Goal: Transaction & Acquisition: Purchase product/service

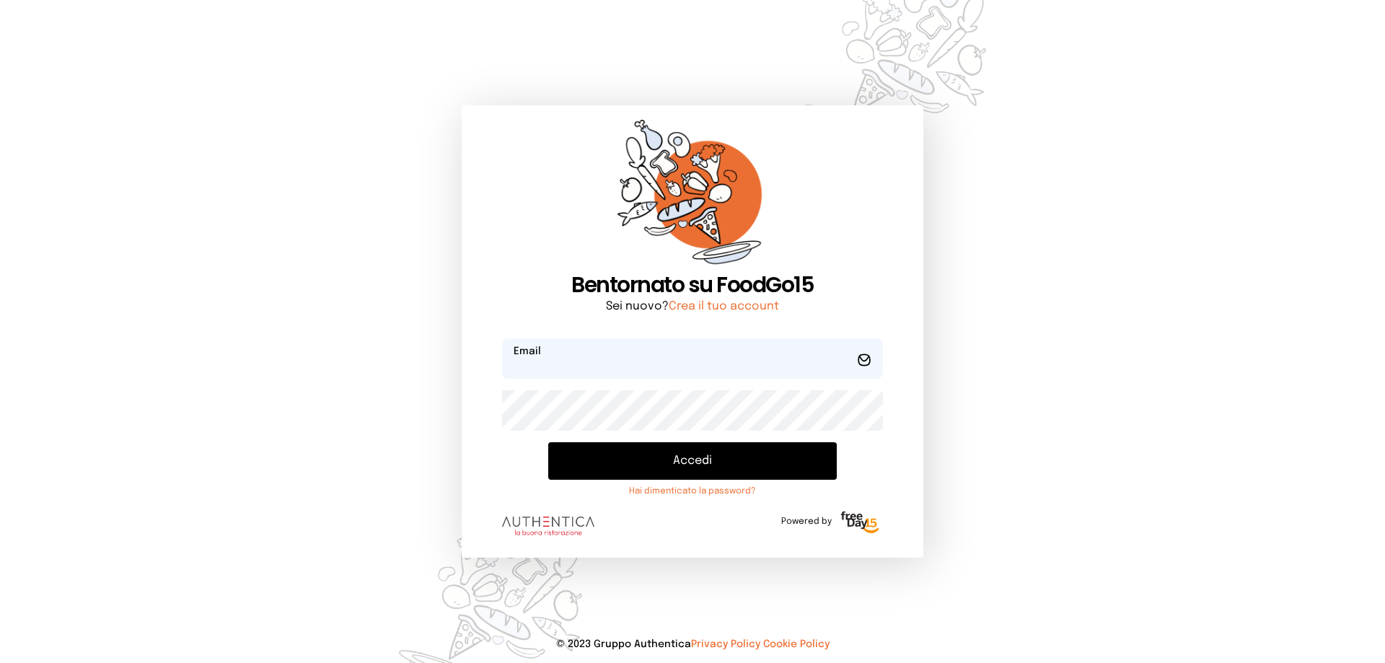
type input "**********"
click at [653, 470] on button "Accedi" at bounding box center [692, 461] width 288 height 38
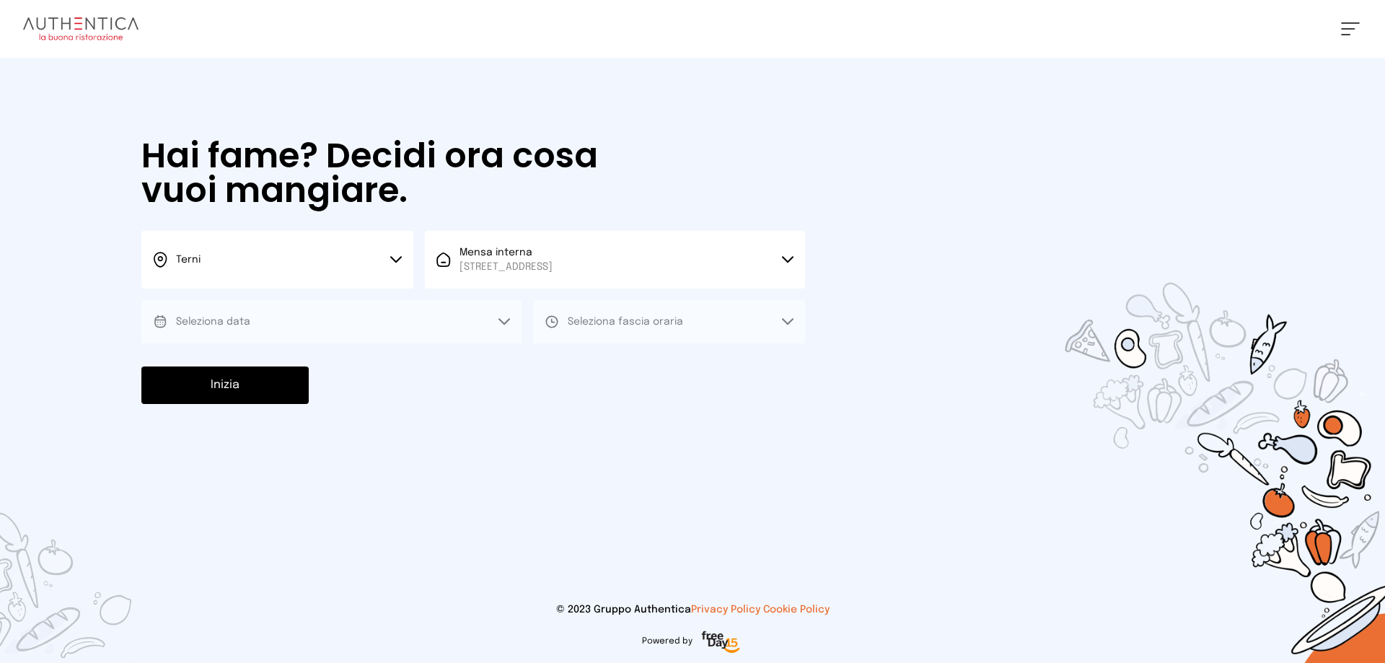
click at [272, 318] on button "Seleziona data" at bounding box center [331, 321] width 380 height 43
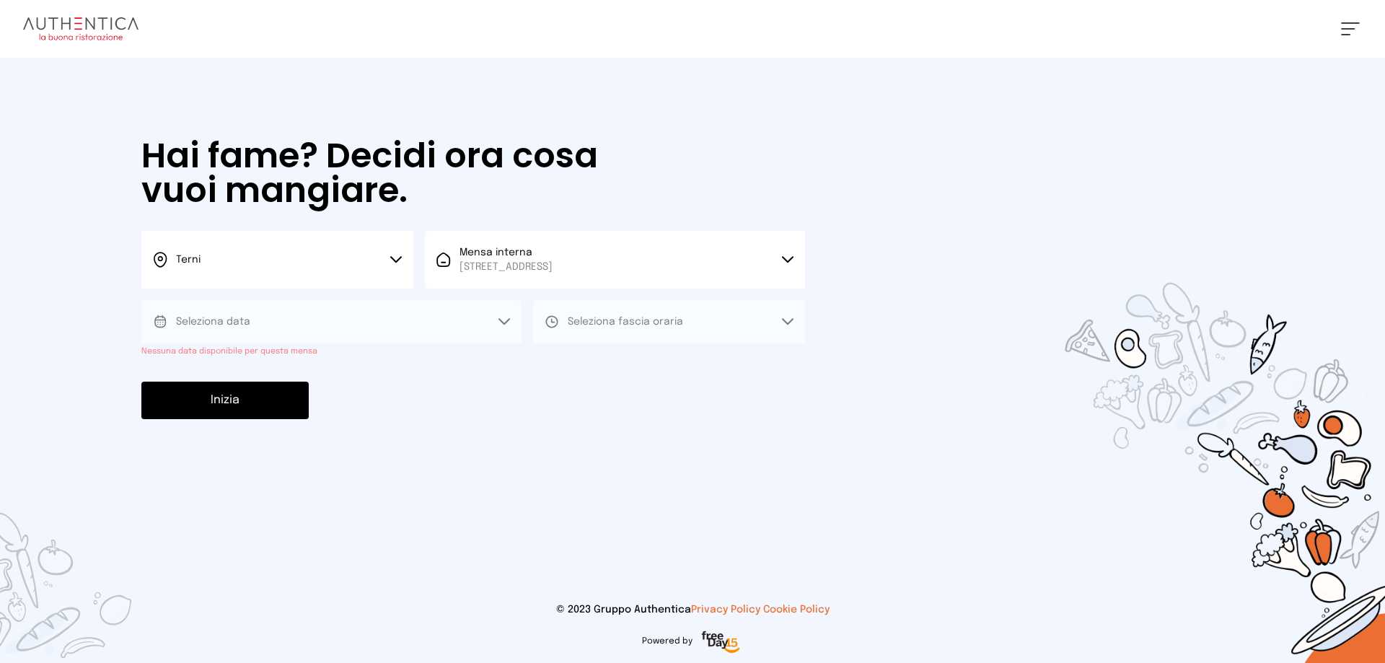
click at [503, 319] on icon at bounding box center [504, 321] width 12 height 7
click at [651, 323] on span "Seleziona fascia oraria" at bounding box center [625, 322] width 115 height 10
click at [270, 404] on button "Inizia" at bounding box center [224, 401] width 167 height 38
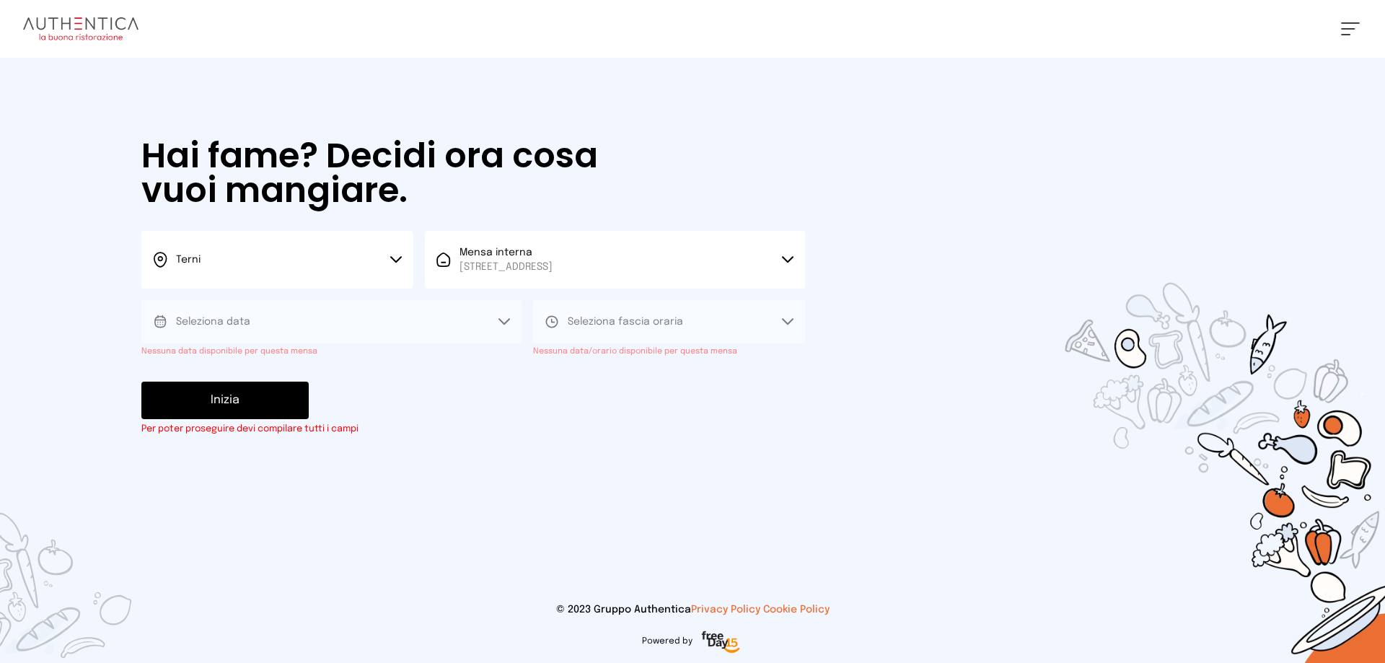
click at [467, 314] on button "Seleziona data" at bounding box center [331, 321] width 380 height 43
click at [442, 391] on div "Inizia Per poter proseguire devi compilare tutti i campi" at bounding box center [473, 409] width 664 height 54
click at [504, 318] on icon at bounding box center [504, 321] width 12 height 7
click at [690, 268] on button "Mensa interna Viale dello Stadio, 77, 05100 Terni TR, Italia" at bounding box center [615, 260] width 380 height 58
click at [552, 312] on span "Mensa interna" at bounding box center [505, 307] width 93 height 14
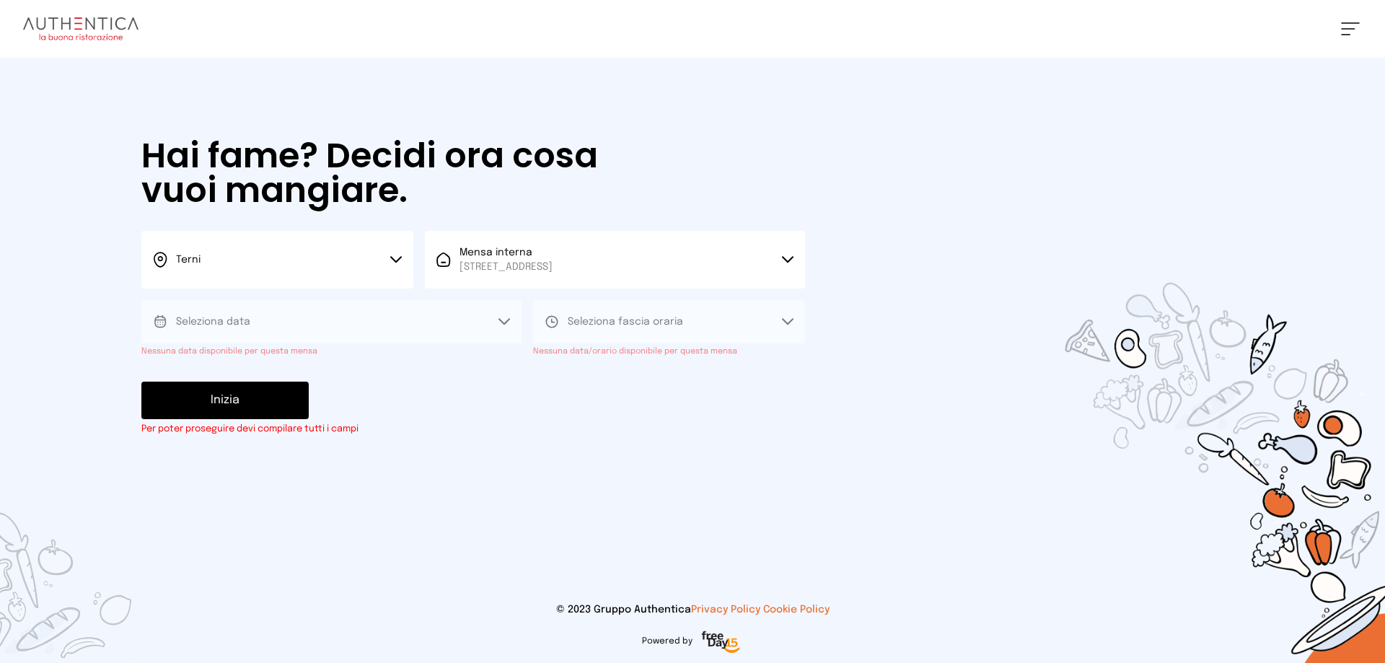
click at [506, 316] on button "Seleziona data" at bounding box center [331, 321] width 380 height 43
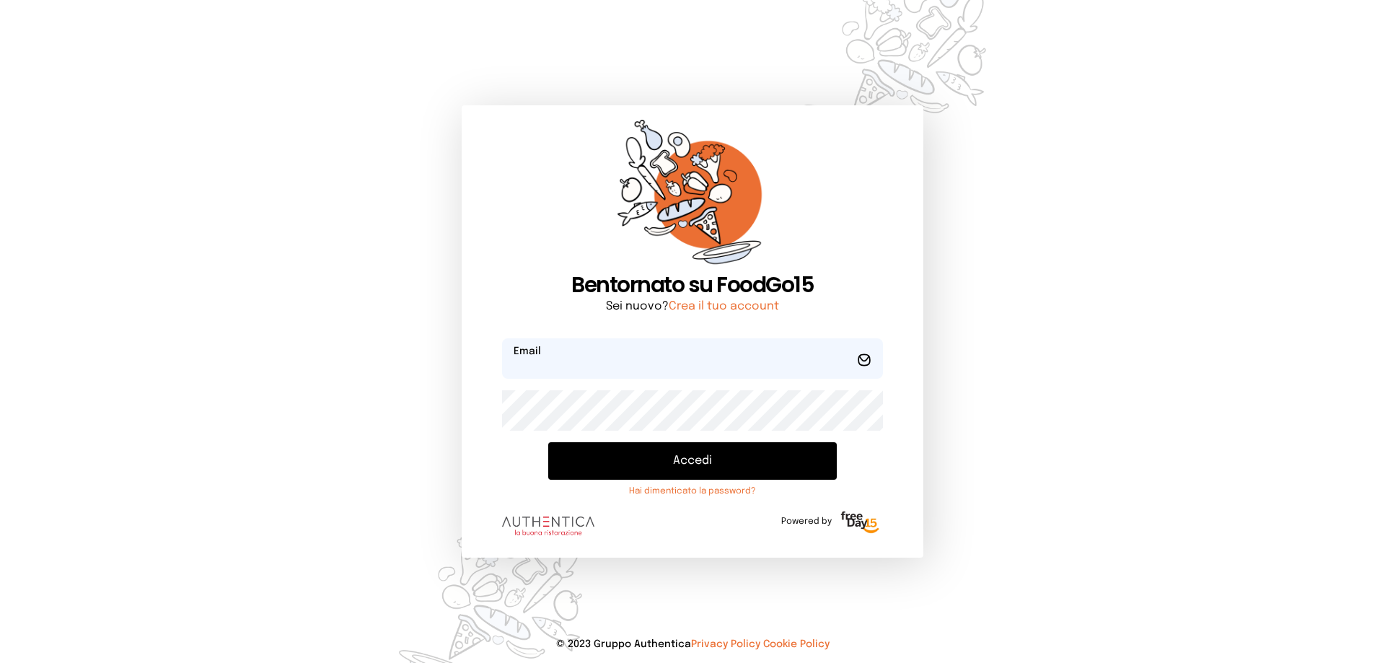
type input "**********"
click at [699, 461] on button "Accedi" at bounding box center [692, 461] width 288 height 38
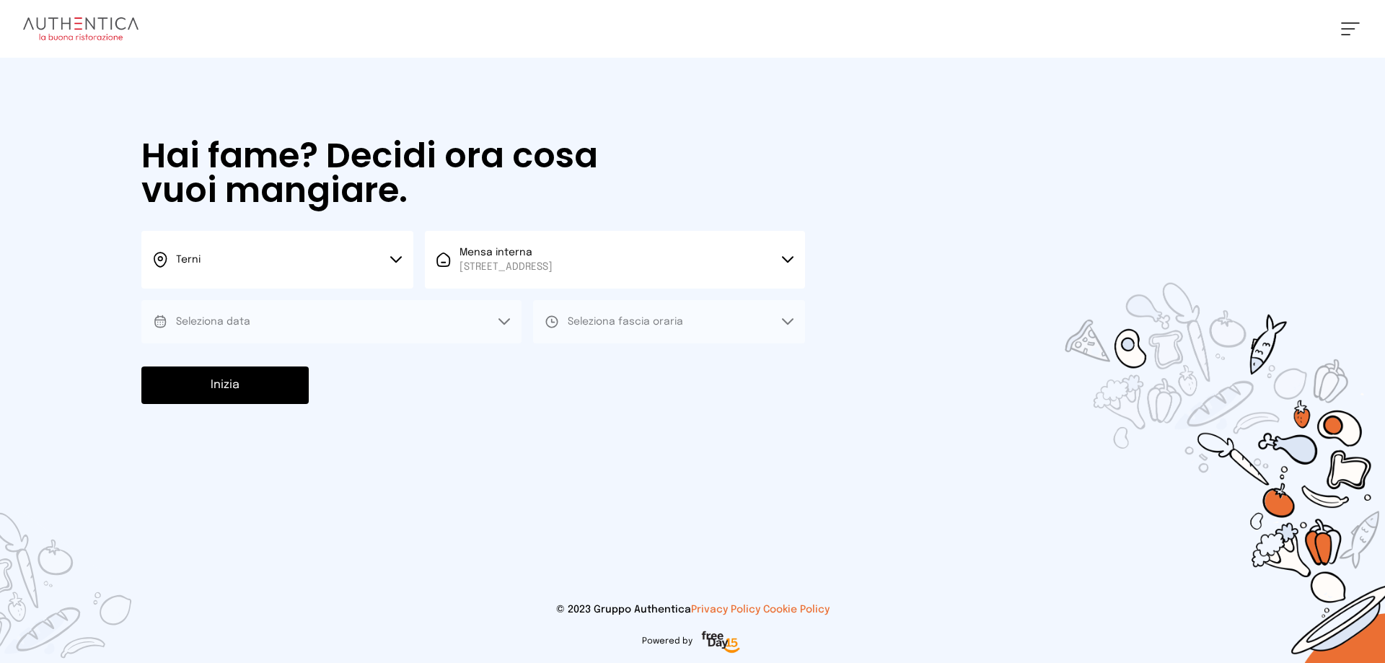
click at [509, 319] on icon at bounding box center [504, 321] width 10 height 5
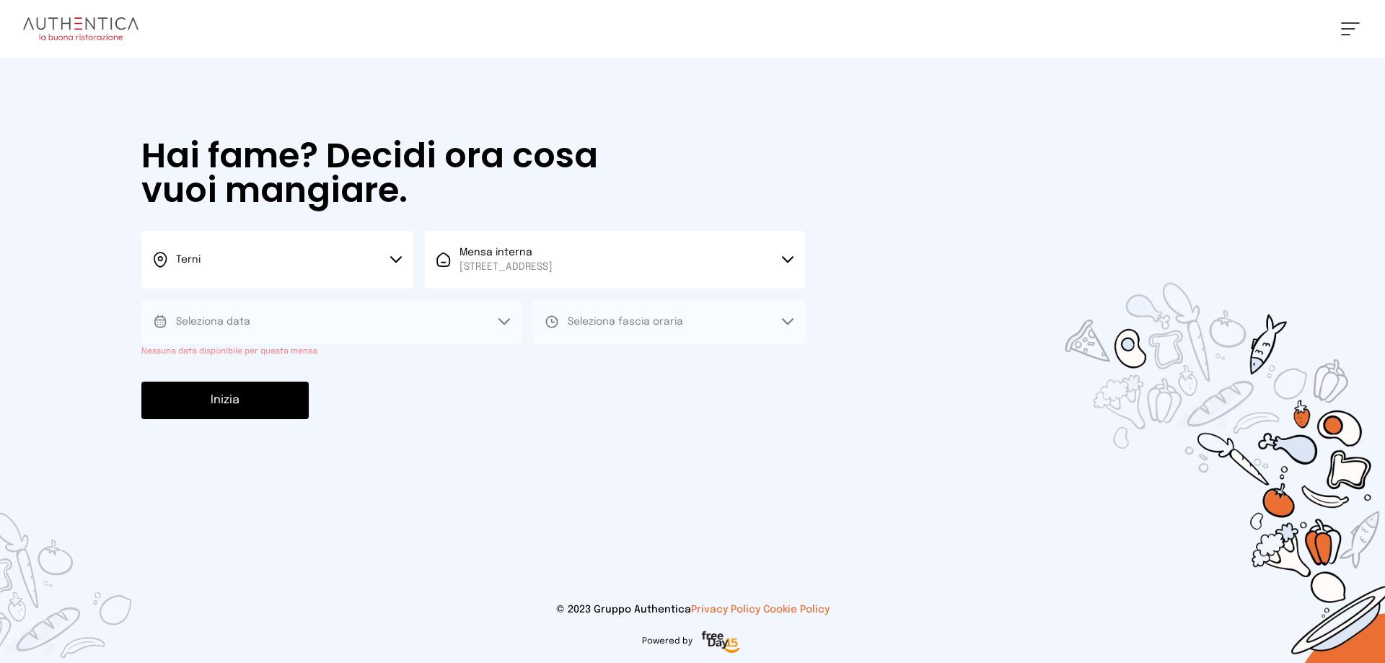
click at [503, 319] on icon at bounding box center [504, 321] width 12 height 7
click at [251, 397] on button "Inizia" at bounding box center [224, 401] width 167 height 38
click at [573, 454] on div "Hai fame? Decidi ora cosa vuoi mangiare. Terni Scegli la città Terni Mensa inte…" at bounding box center [473, 287] width 692 height 459
click at [783, 315] on button "Seleziona fascia oraria" at bounding box center [669, 321] width 272 height 43
click at [804, 421] on div "Inizia Per poter proseguire devi compilare tutti i campi" at bounding box center [473, 409] width 664 height 54
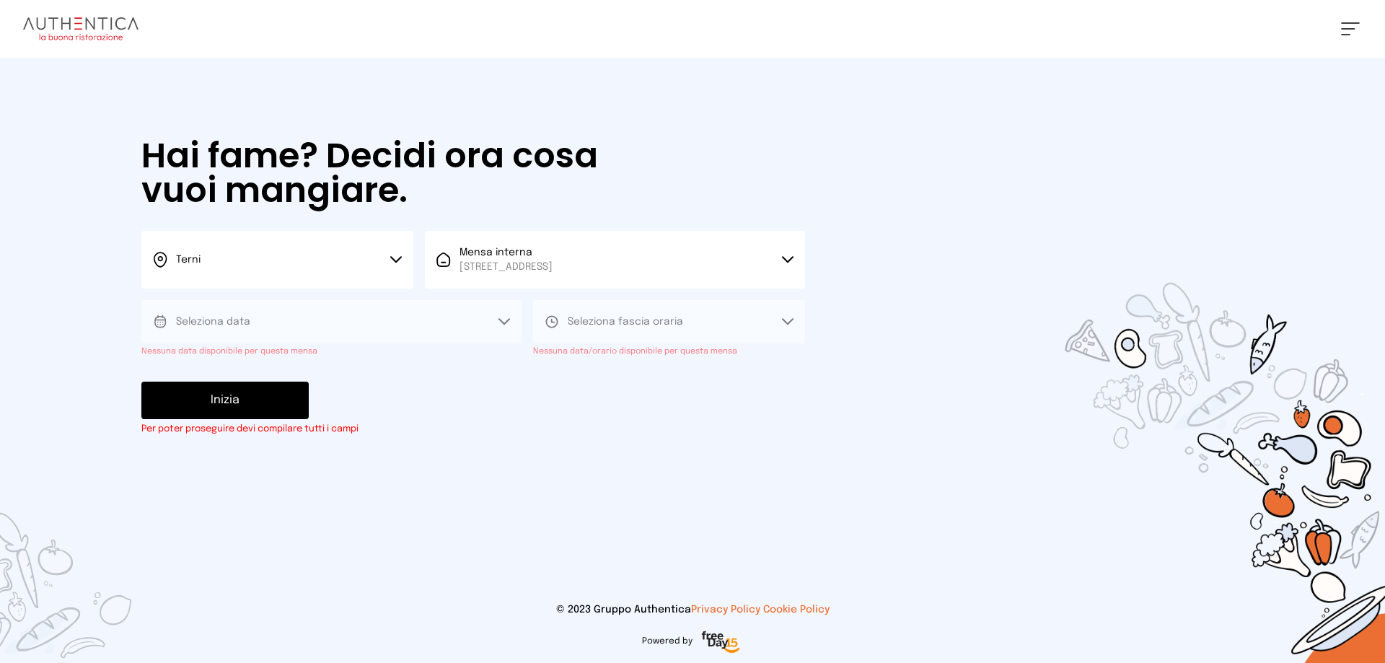
click at [831, 482] on div "Cristina Chiari Impostazioni Wallet Home I miei ordini Nuova ricerca Elenco all…" at bounding box center [692, 331] width 1385 height 663
click at [513, 506] on div "Hai fame? Decidi ora cosa vuoi mangiare. Terni Scegli la città Terni Mensa inte…" at bounding box center [473, 287] width 692 height 459
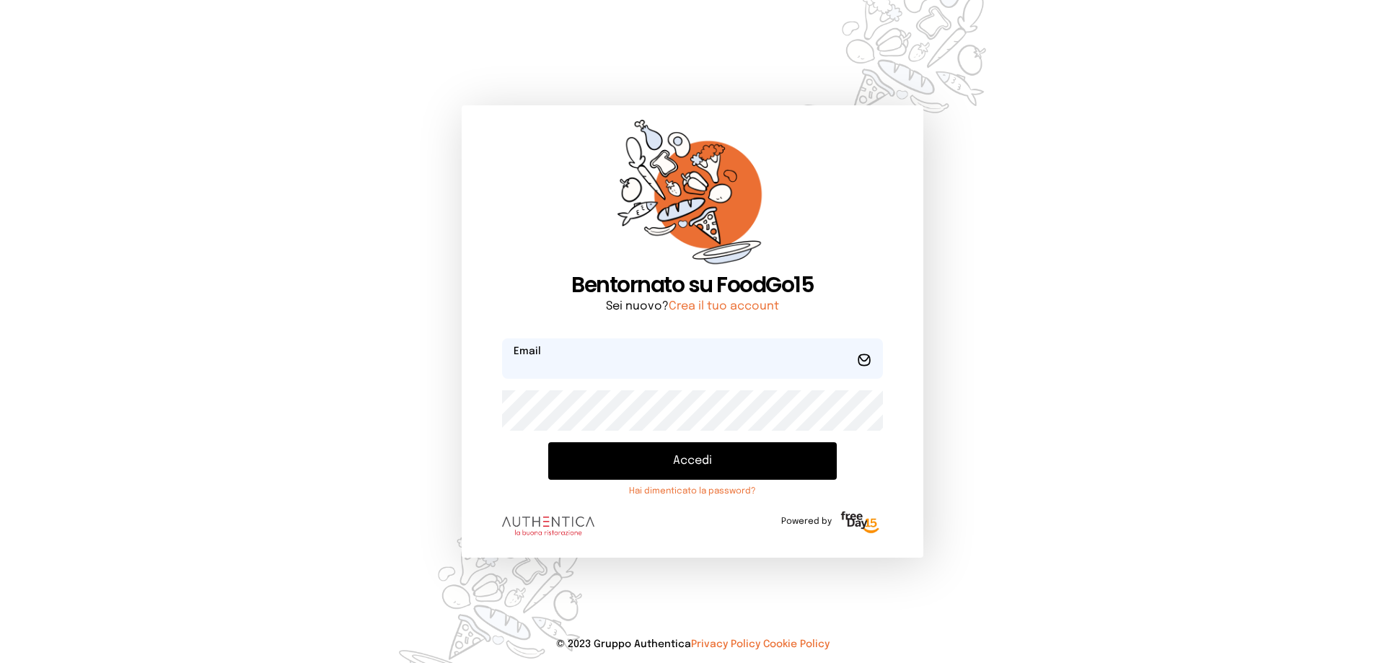
type input "**********"
click at [769, 462] on button "Accedi" at bounding box center [692, 461] width 288 height 38
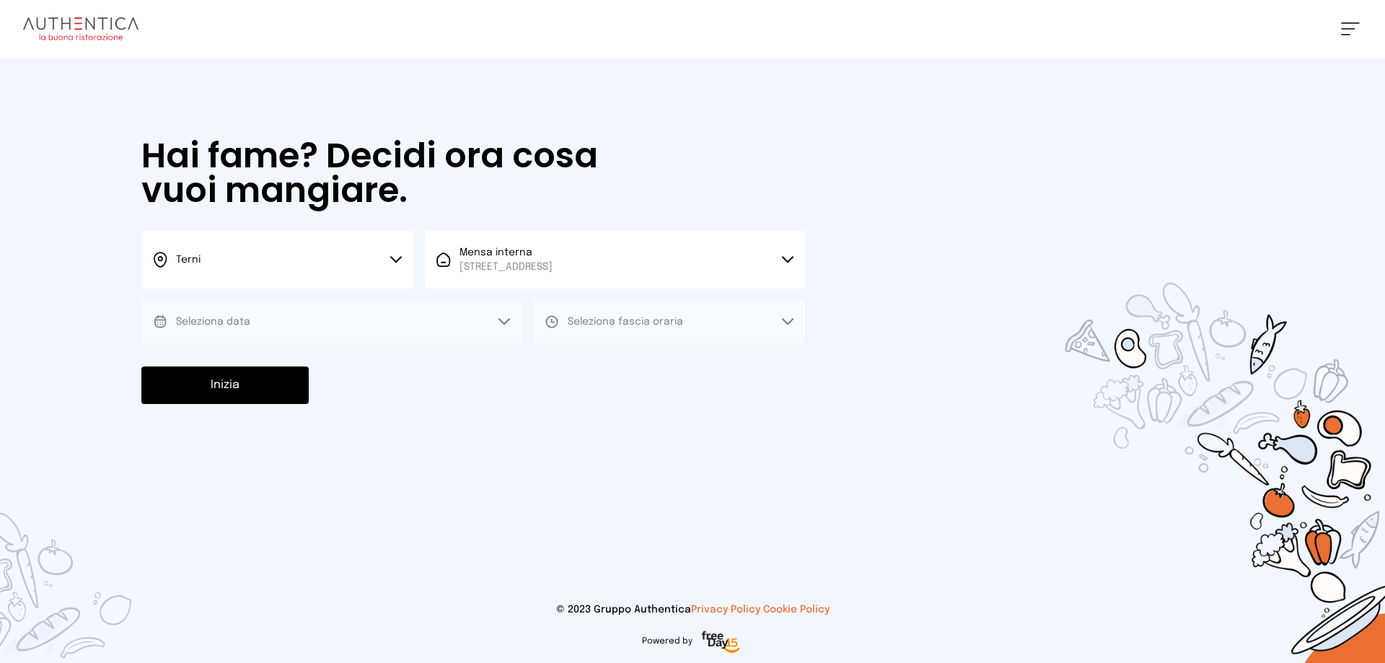
click at [330, 312] on button "Seleziona data" at bounding box center [331, 321] width 380 height 43
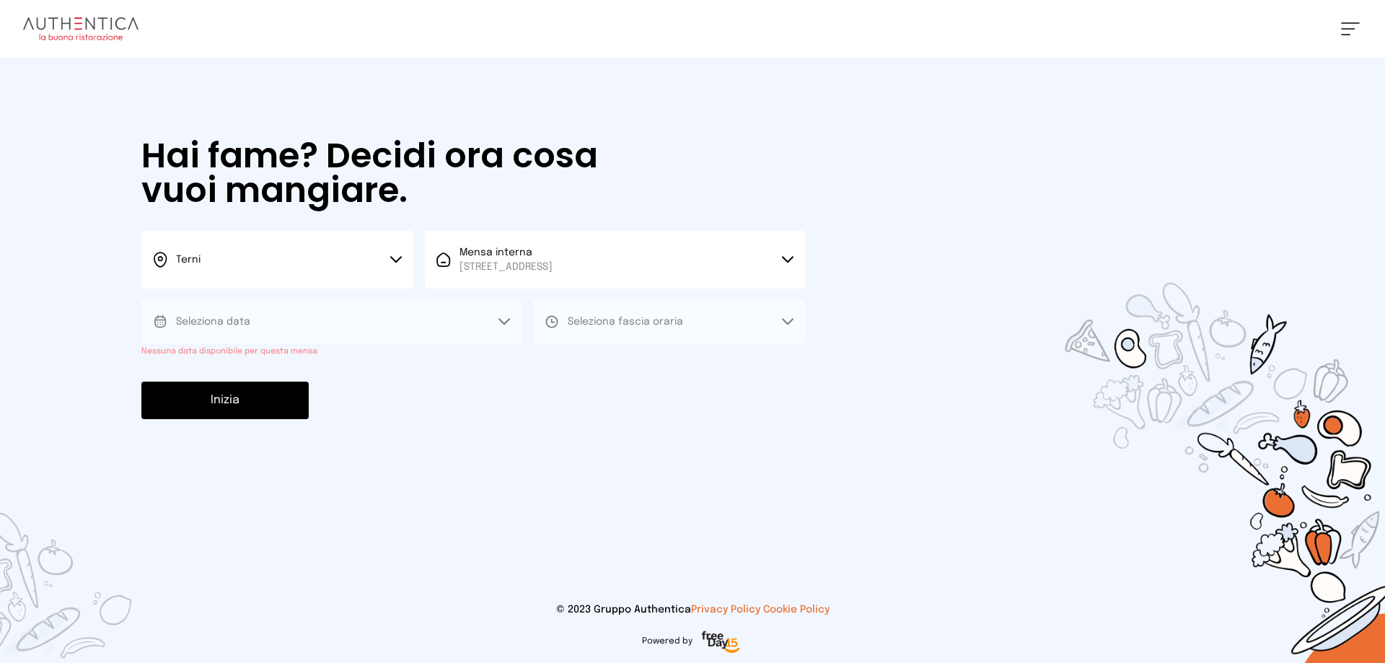
click at [330, 312] on button "Seleziona data" at bounding box center [331, 321] width 380 height 43
click at [502, 320] on icon at bounding box center [504, 321] width 12 height 7
click at [785, 320] on icon at bounding box center [788, 321] width 12 height 7
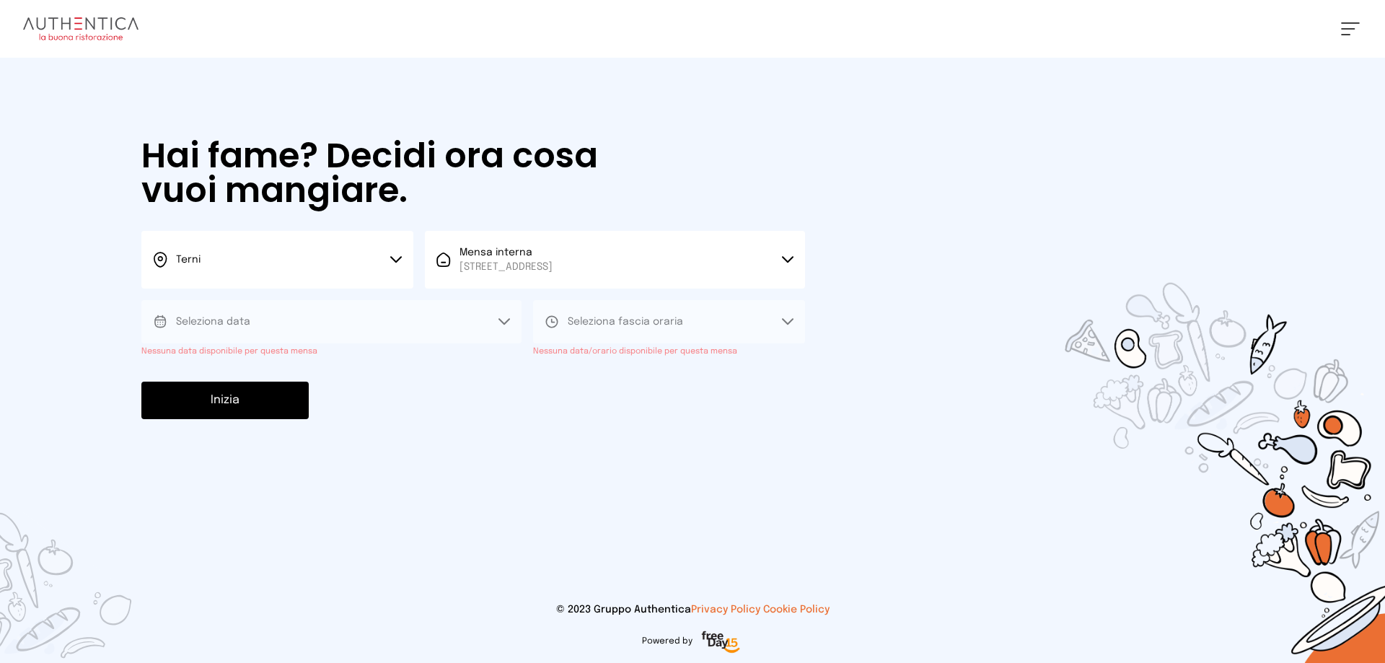
click at [502, 322] on icon at bounding box center [504, 321] width 10 height 5
click at [429, 408] on div "Inizia" at bounding box center [473, 401] width 664 height 38
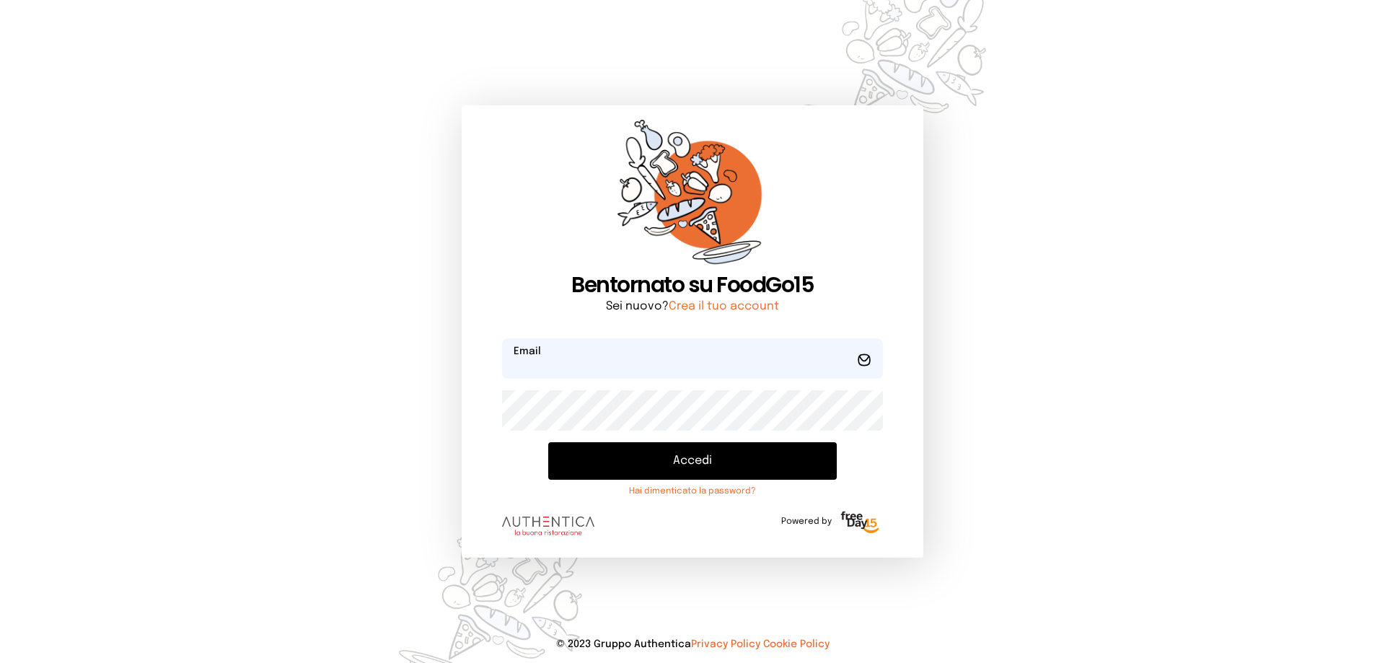
type input "**********"
click at [708, 459] on button "Accedi" at bounding box center [692, 461] width 288 height 38
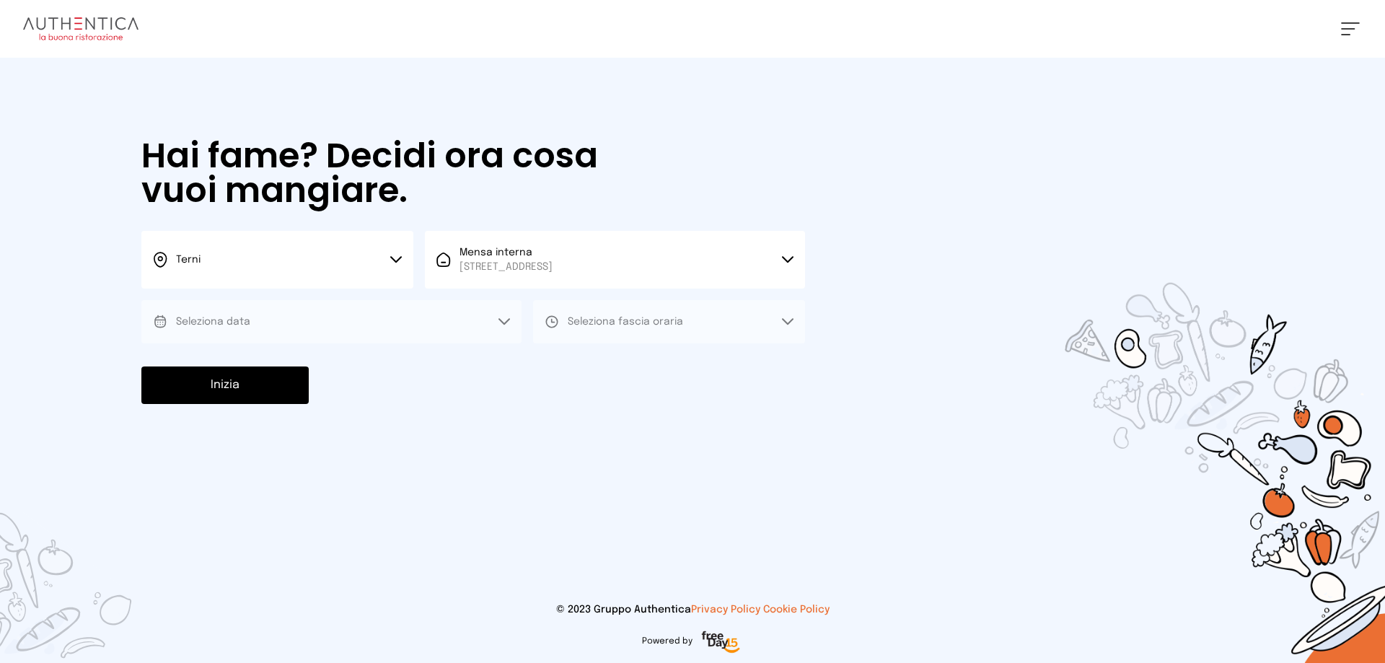
click at [369, 307] on button "Seleziona data" at bounding box center [331, 321] width 380 height 43
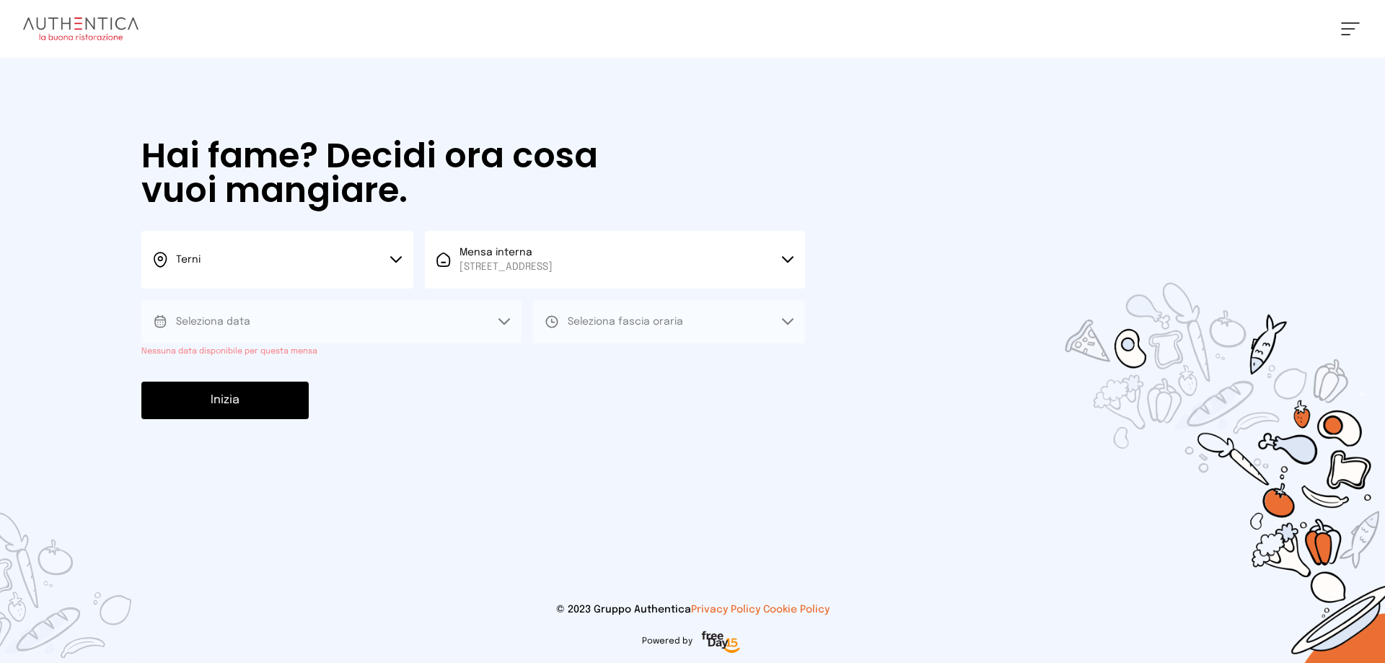
click at [509, 313] on button "Seleziona data" at bounding box center [331, 321] width 380 height 43
click at [525, 395] on div "Inizia" at bounding box center [473, 401] width 664 height 38
click at [790, 320] on icon at bounding box center [788, 321] width 12 height 7
click at [801, 391] on div "Inizia" at bounding box center [473, 401] width 664 height 38
click at [232, 396] on button "Inizia" at bounding box center [224, 401] width 167 height 38
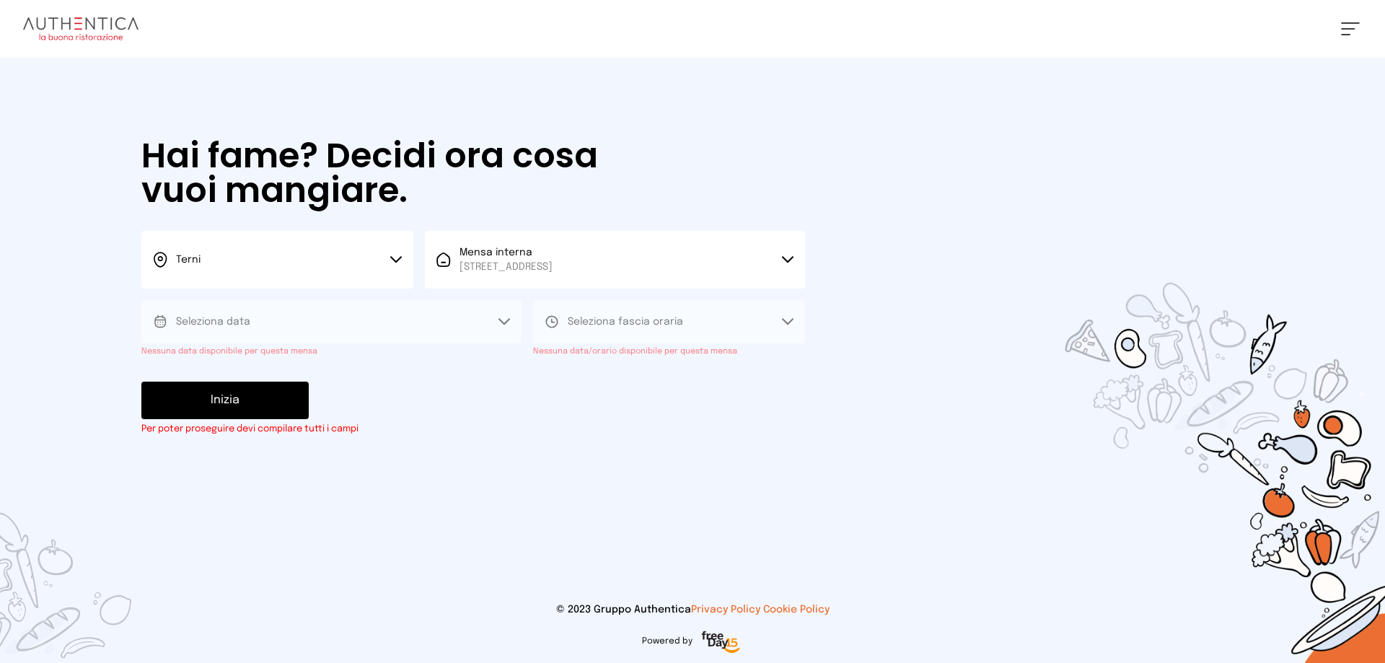
click at [232, 396] on button "Inizia" at bounding box center [224, 401] width 167 height 38
click at [502, 320] on icon at bounding box center [504, 321] width 12 height 7
click at [573, 432] on small "Per poter proseguire devi compilare tutti i campi" at bounding box center [473, 429] width 664 height 14
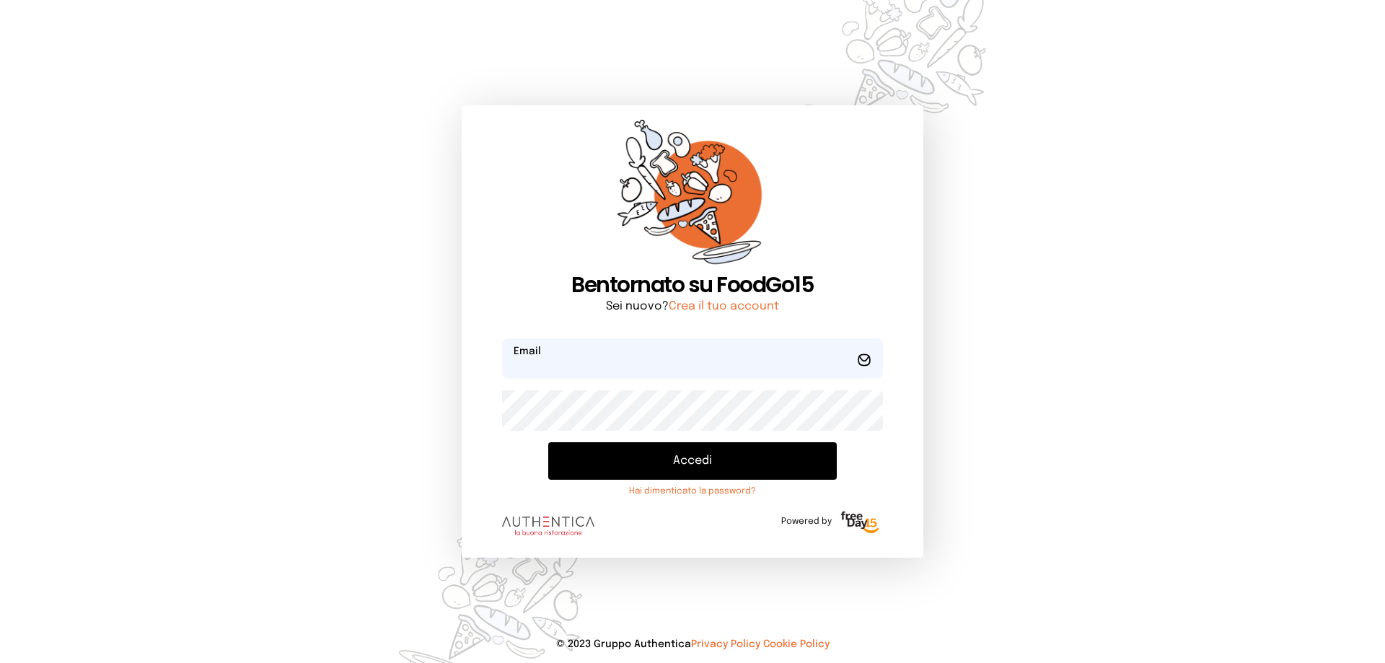
type input "**********"
click at [695, 459] on button "Accedi" at bounding box center [692, 461] width 288 height 38
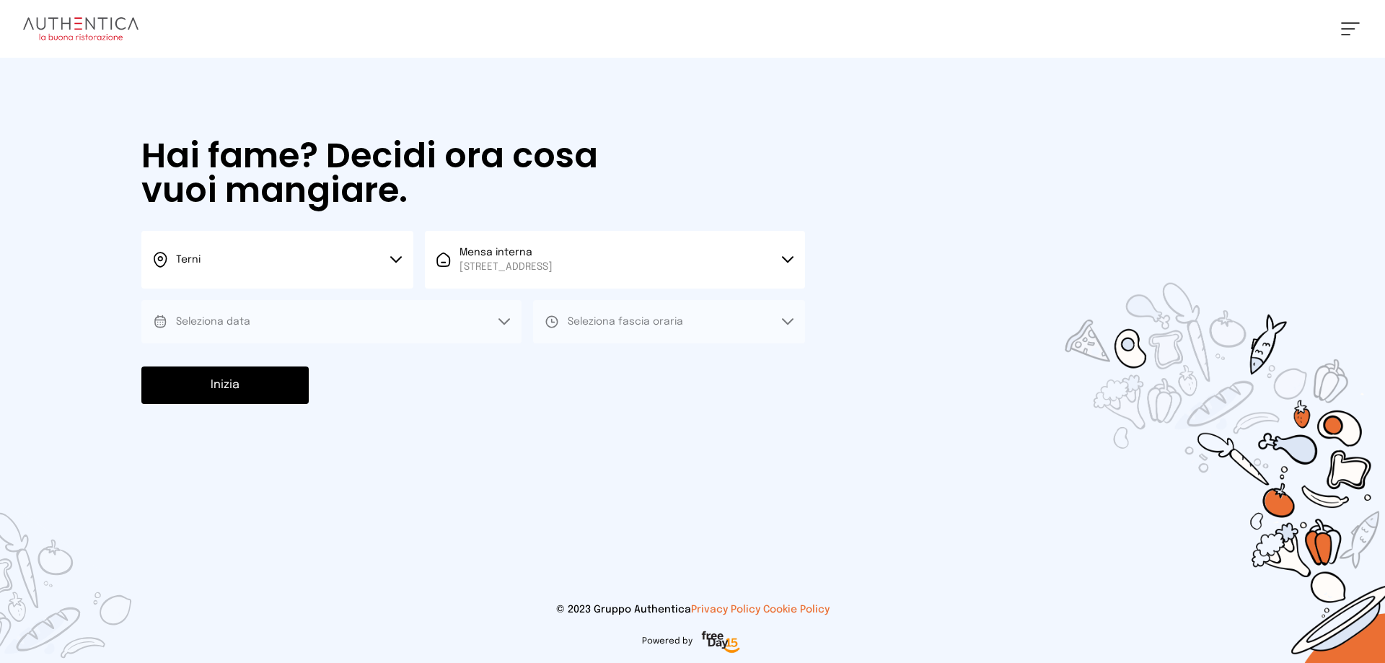
click at [515, 320] on button "Seleziona data" at bounding box center [331, 321] width 380 height 43
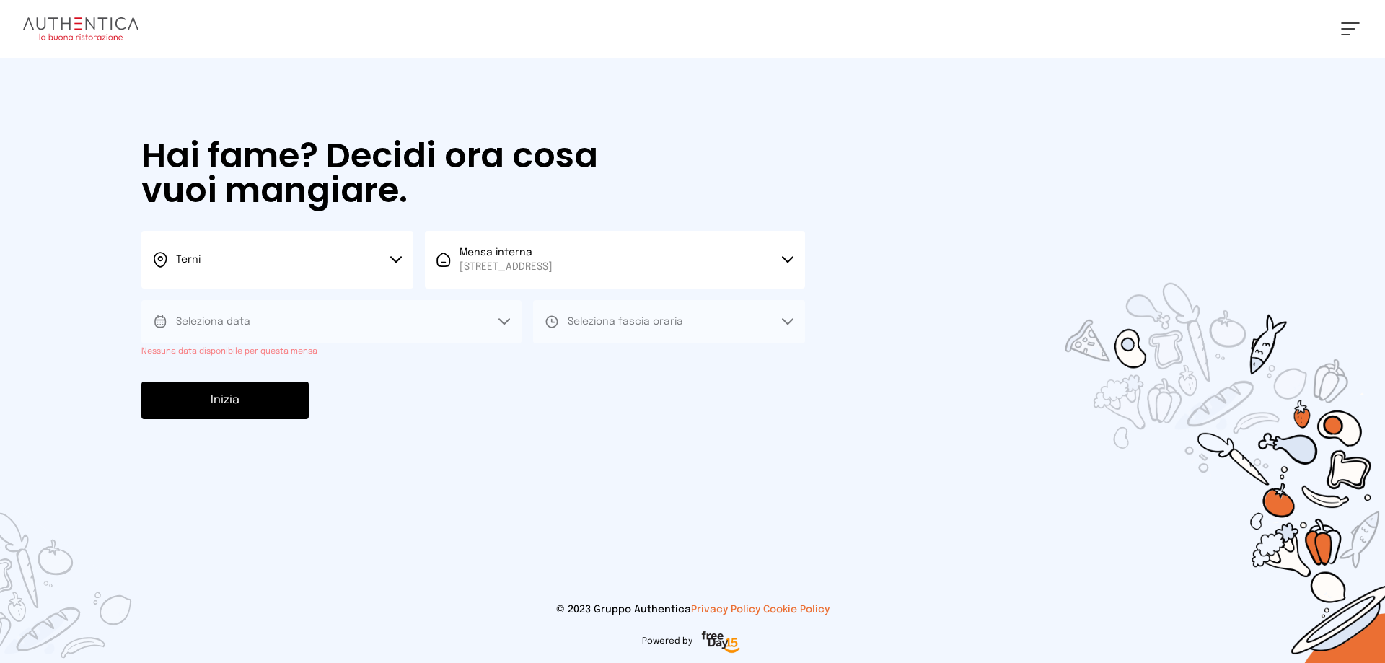
click at [515, 320] on button "Seleziona data" at bounding box center [331, 321] width 380 height 43
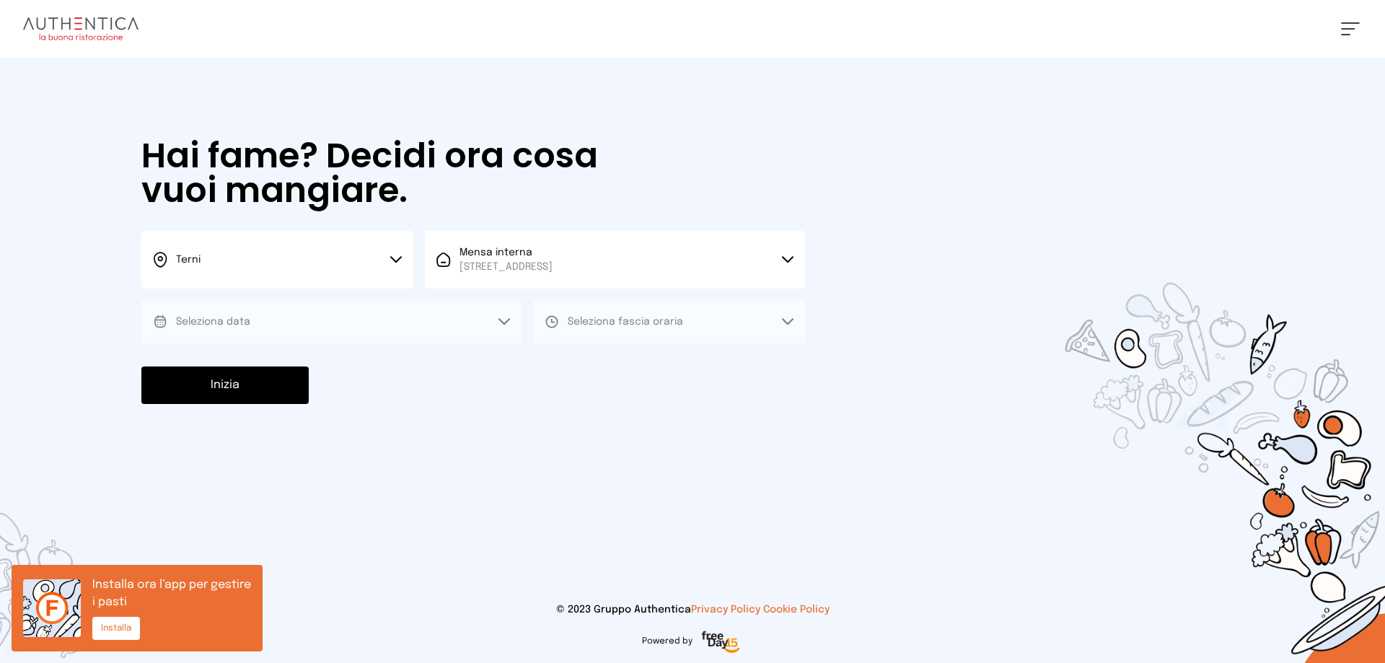
click at [499, 321] on icon at bounding box center [504, 321] width 12 height 7
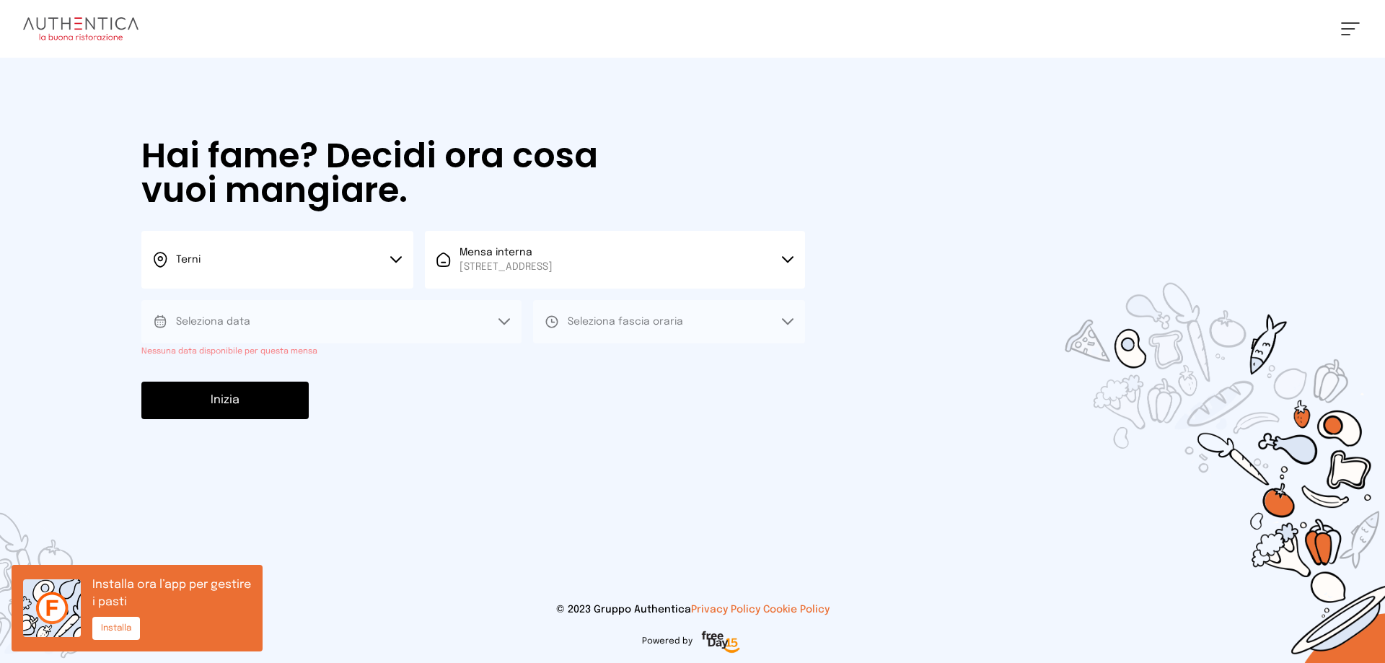
click at [499, 321] on icon at bounding box center [504, 321] width 12 height 7
click at [527, 365] on div "Hai fame? Decidi ora cosa vuoi mangiare. Terni Scegli la città Terni Mensa inte…" at bounding box center [473, 279] width 692 height 442
click at [205, 322] on span "Seleziona data" at bounding box center [213, 322] width 74 height 10
click at [788, 316] on button "Seleziona fascia oraria" at bounding box center [669, 321] width 272 height 43
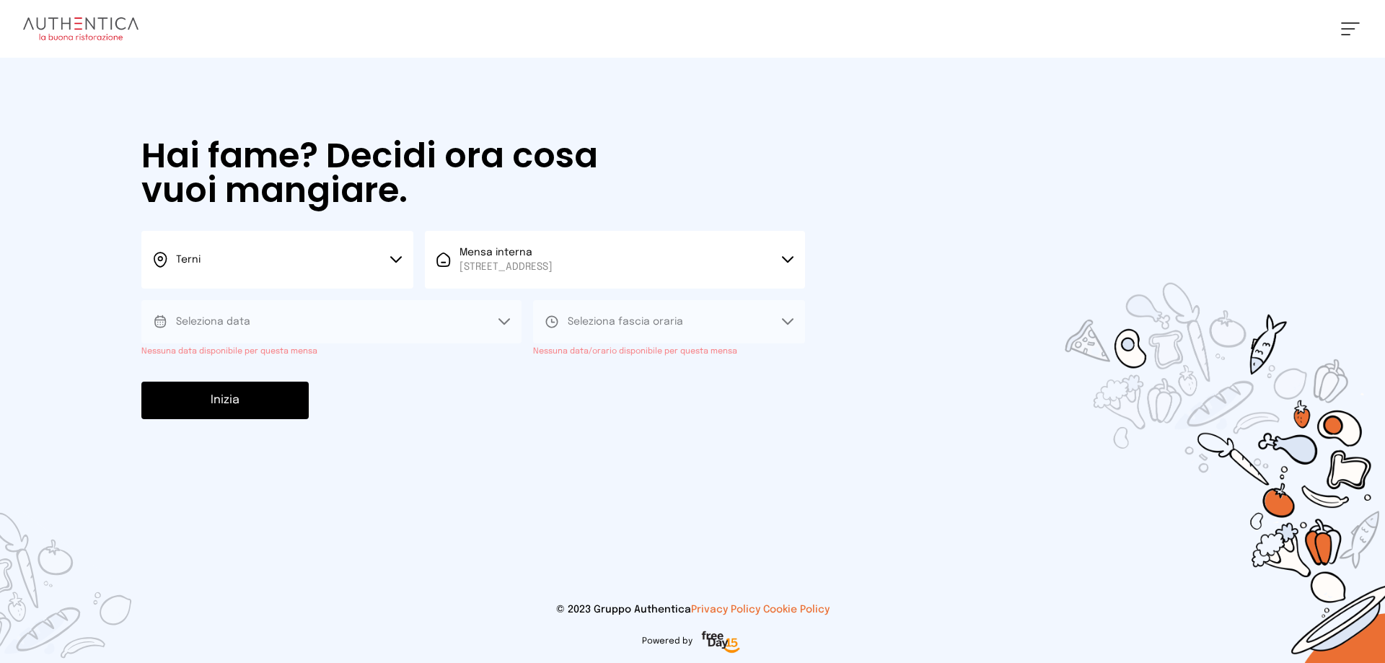
click at [825, 405] on div "[PERSON_NAME] Impostazioni Wallet Home I miei ordini Nuova ricerca Elenco aller…" at bounding box center [692, 331] width 1385 height 663
click at [784, 257] on icon at bounding box center [788, 259] width 10 height 5
click at [420, 436] on div "Hai fame? Decidi ora cosa vuoi mangiare. Terni Scegli la città Terni Mensa inte…" at bounding box center [473, 279] width 692 height 442
click at [395, 259] on icon at bounding box center [396, 259] width 12 height 7
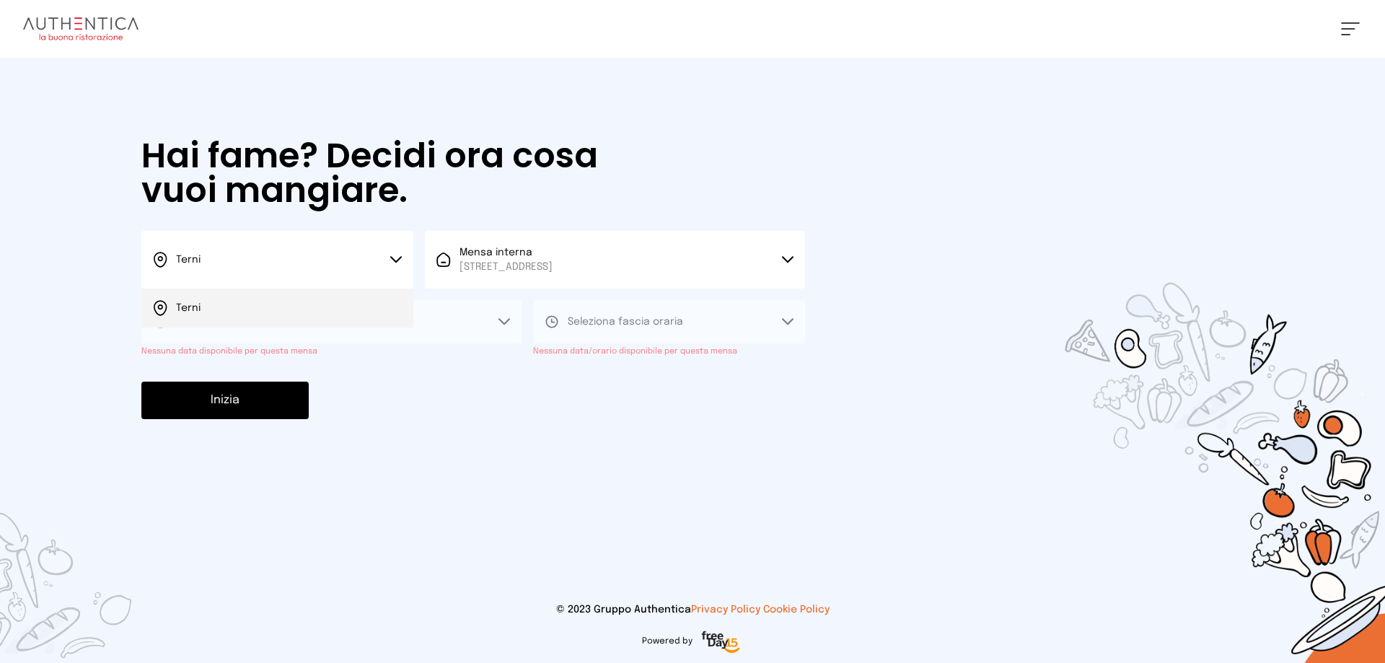
click at [307, 312] on li "Terni" at bounding box center [277, 307] width 272 height 39
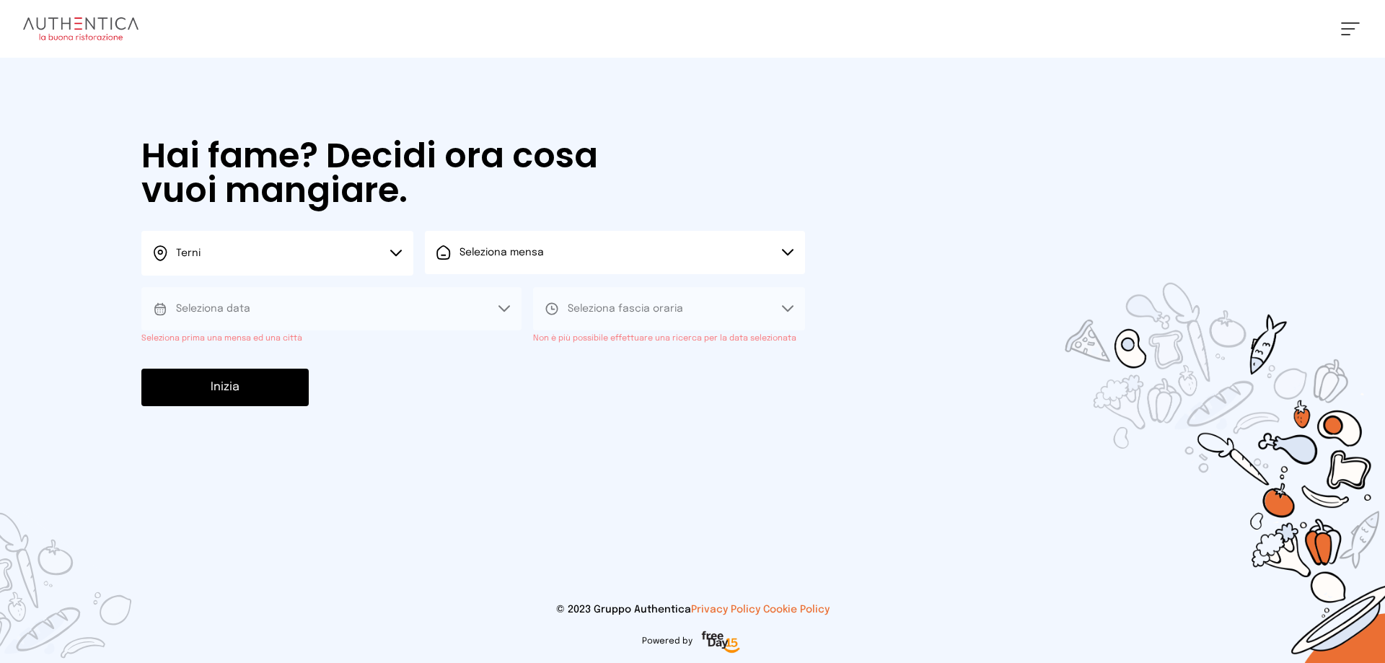
click at [786, 246] on button "Seleziona mensa" at bounding box center [615, 252] width 380 height 43
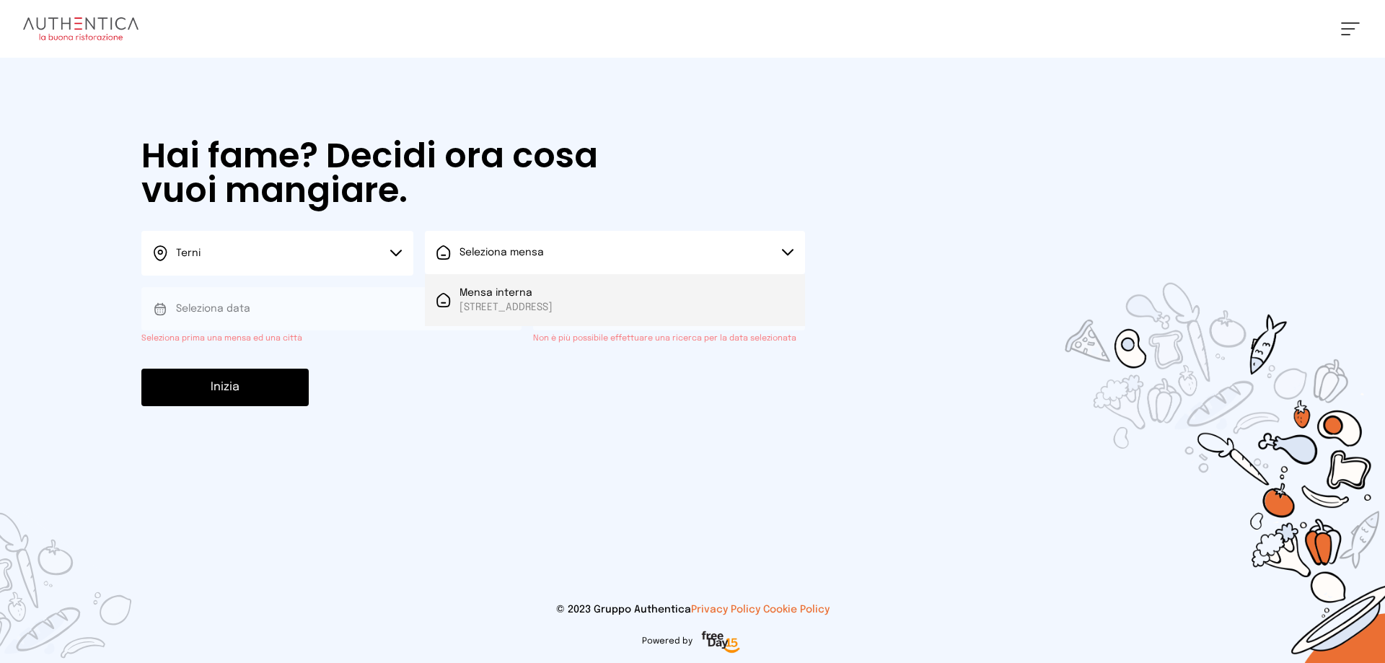
click at [497, 303] on span "[STREET_ADDRESS]" at bounding box center [505, 307] width 93 height 14
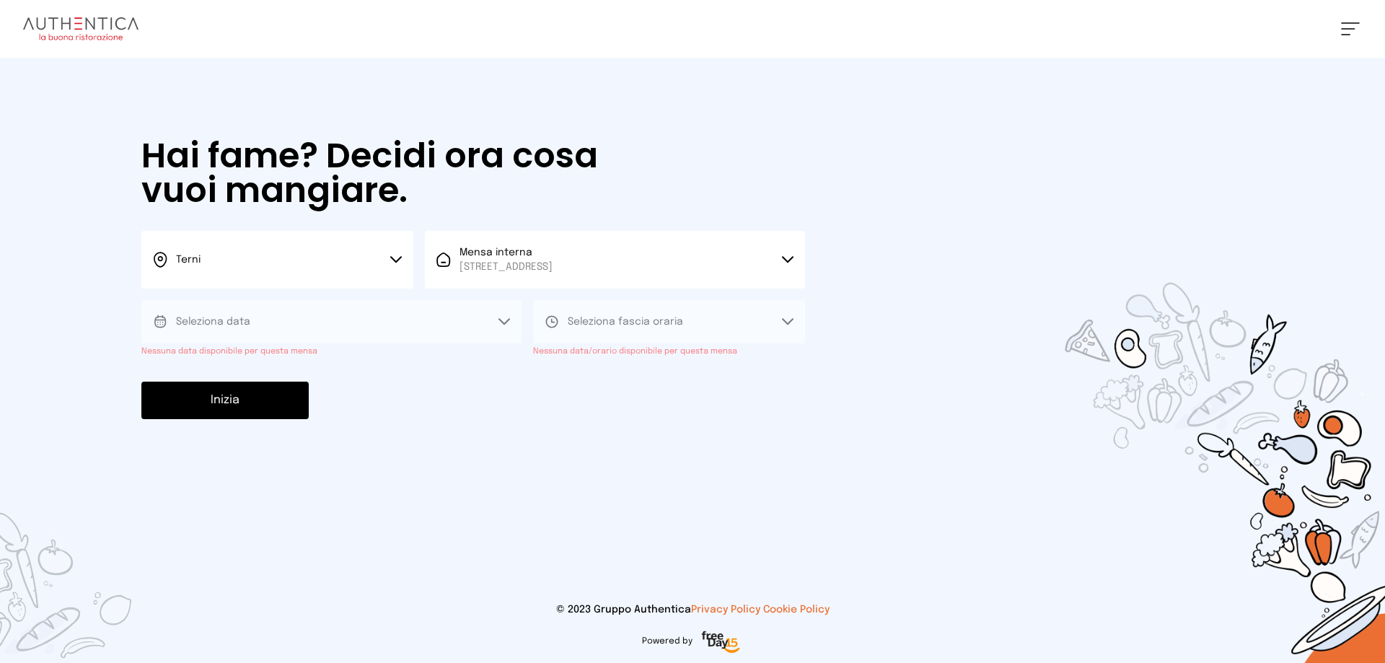
click at [511, 320] on button "Seleziona data" at bounding box center [331, 321] width 380 height 43
click at [512, 322] on button "Seleziona data" at bounding box center [331, 321] width 380 height 43
click at [783, 316] on button "Seleziona fascia oraria" at bounding box center [669, 321] width 272 height 43
click at [829, 484] on div "Cristina Chiari Impostazioni Wallet Home I miei ordini Nuova ricerca Elenco all…" at bounding box center [692, 331] width 1385 height 663
click at [613, 467] on div "Hai fame? Decidi ora cosa vuoi mangiare. Terni Scegli la città Terni Mensa inte…" at bounding box center [473, 279] width 692 height 442
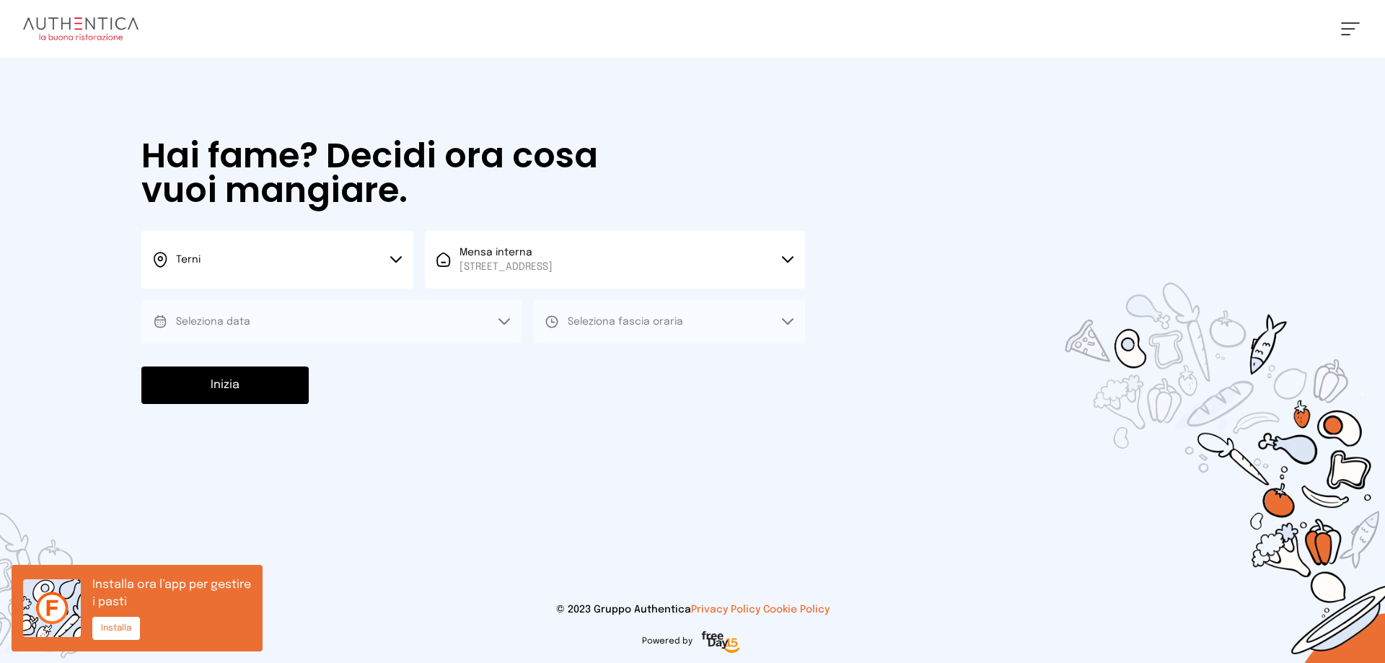
click at [278, 314] on button "Seleziona data" at bounding box center [331, 321] width 380 height 43
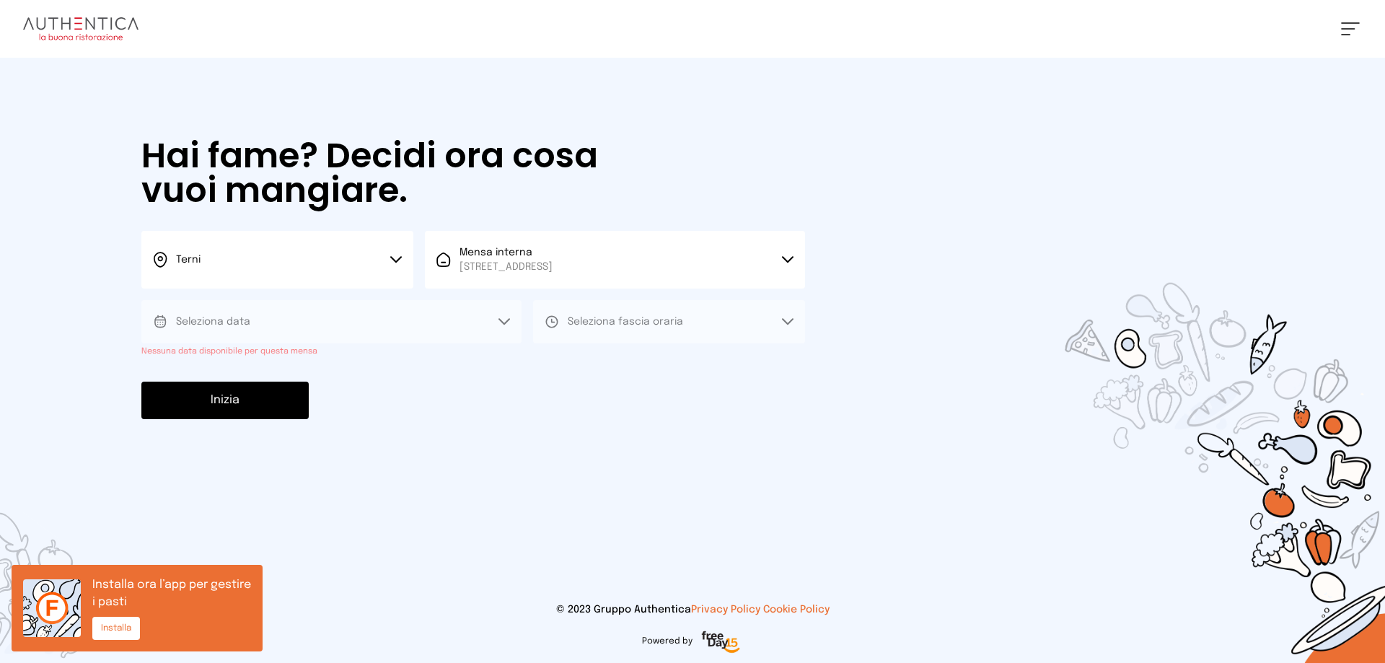
click at [278, 314] on button "Seleziona data" at bounding box center [331, 321] width 380 height 43
click at [257, 396] on button "Inizia" at bounding box center [224, 401] width 167 height 38
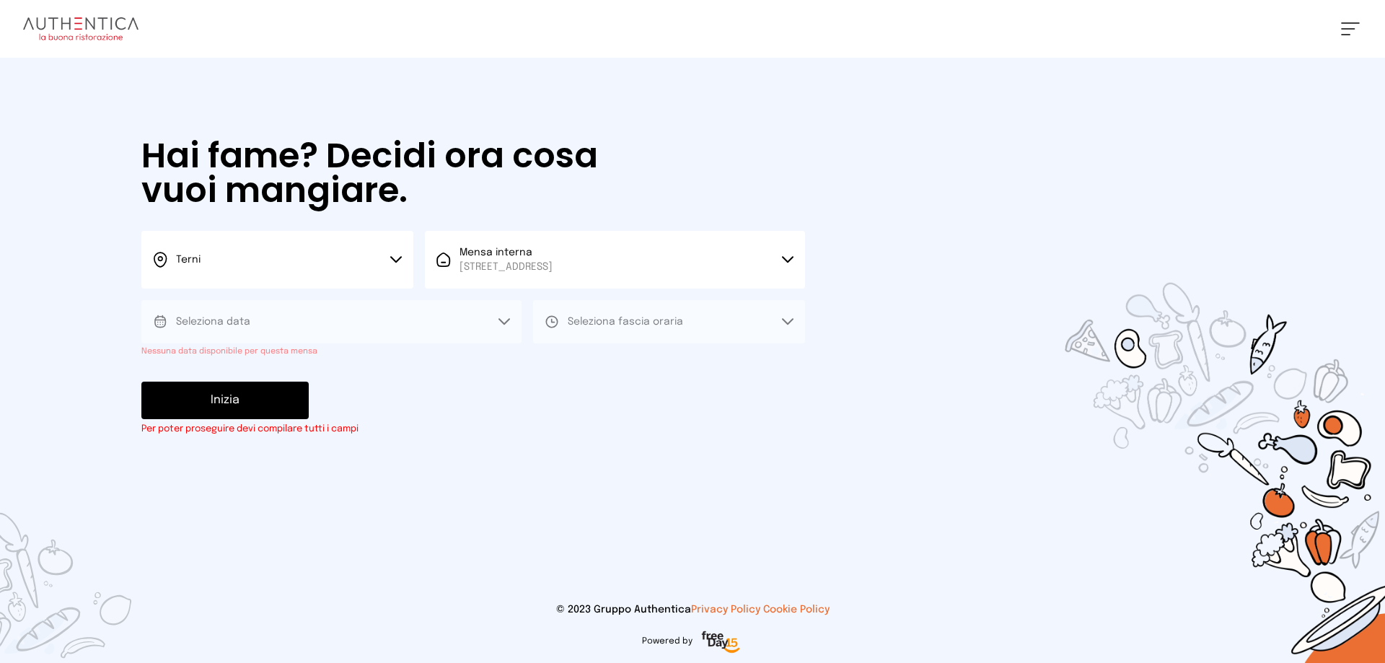
click at [807, 510] on div "Hai fame? Decidi ora cosa vuoi mangiare. Terni Scegli la città [GEOGRAPHIC_DATA…" at bounding box center [473, 287] width 692 height 459
click at [783, 259] on icon at bounding box center [788, 259] width 12 height 7
click at [694, 311] on li "Mensa interna [STREET_ADDRESS]" at bounding box center [615, 314] width 380 height 52
click at [775, 322] on button "Seleziona fascia oraria" at bounding box center [669, 321] width 272 height 43
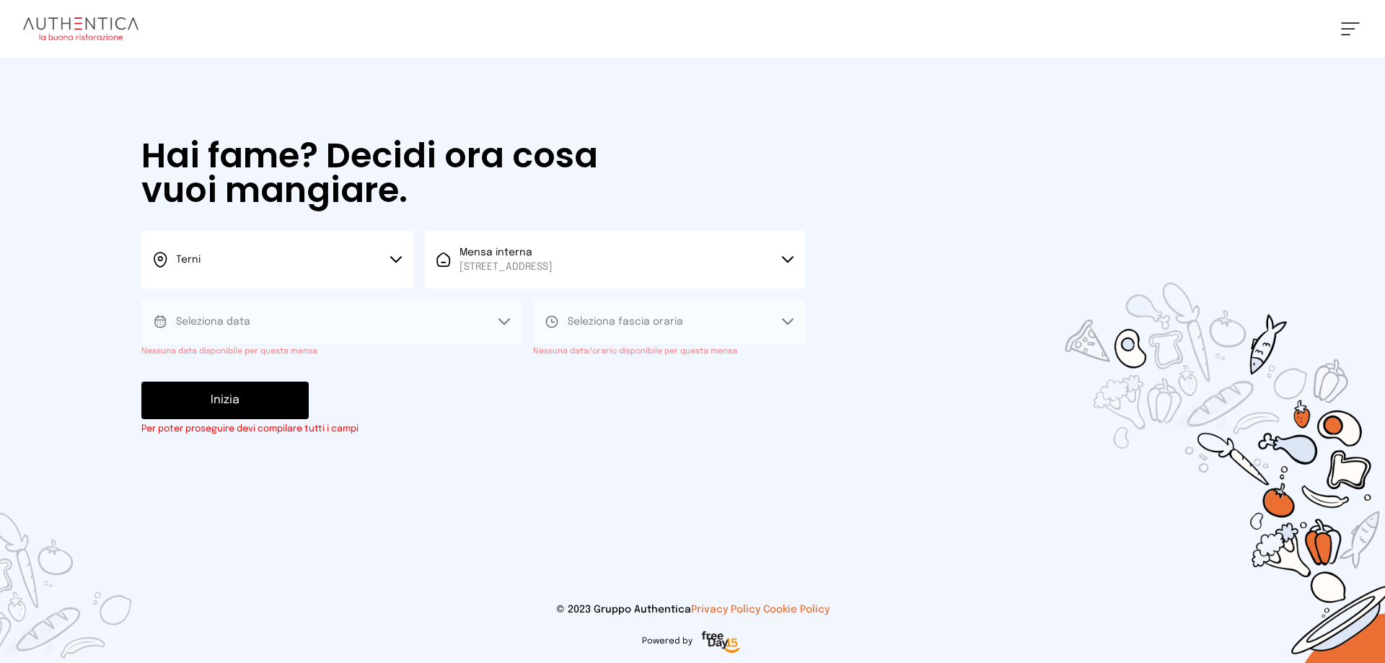
click at [633, 324] on span "Seleziona fascia oraria" at bounding box center [625, 322] width 115 height 10
click at [343, 316] on button "Seleziona data" at bounding box center [331, 321] width 380 height 43
click at [497, 316] on button "Seleziona data" at bounding box center [331, 321] width 380 height 43
click at [226, 396] on button "Inizia" at bounding box center [224, 401] width 167 height 38
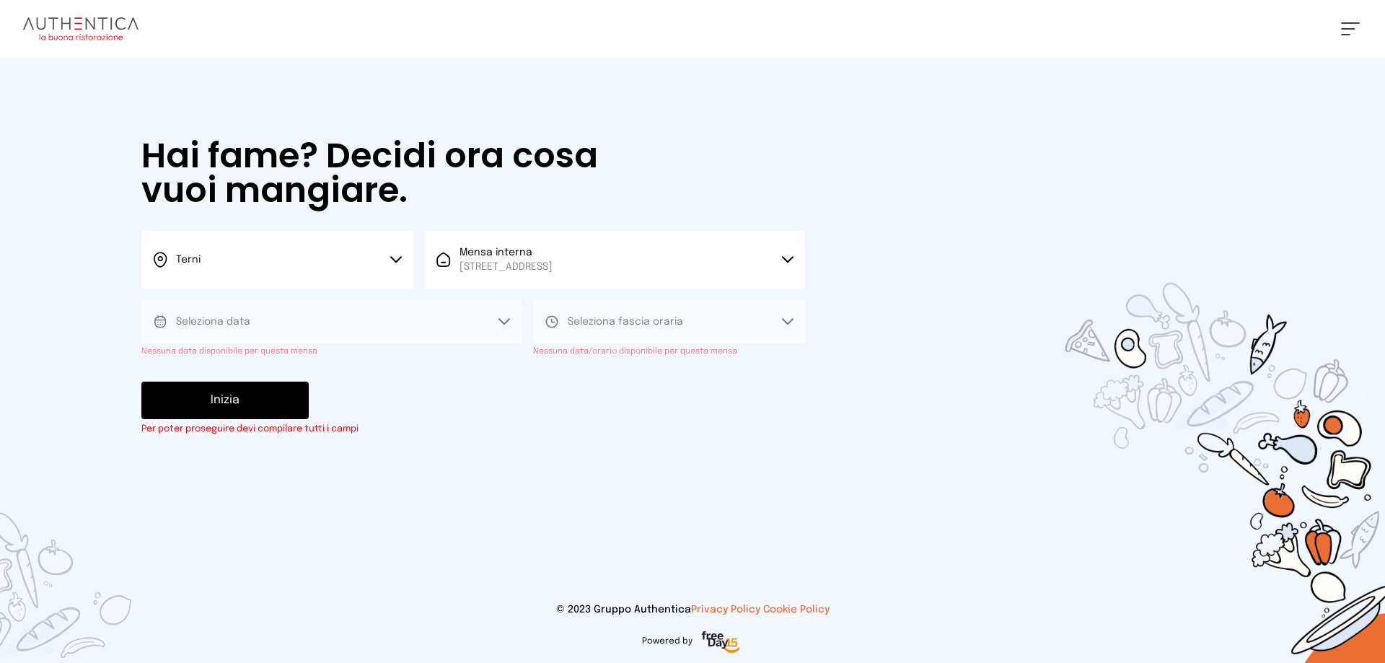
click at [436, 404] on div "Inizia Per poter proseguire devi compilare tutti i campi" at bounding box center [473, 409] width 664 height 54
click at [893, 338] on div "[PERSON_NAME] Impostazioni Wallet Home I miei ordini Nuova ricerca Elenco aller…" at bounding box center [692, 331] width 1385 height 663
click at [784, 320] on icon at bounding box center [788, 321] width 10 height 5
click at [494, 320] on button "Seleziona data" at bounding box center [331, 321] width 380 height 43
click at [309, 358] on div "Hai fame? Decidi ora cosa vuoi mangiare. Terni Scegli la città [GEOGRAPHIC_DATA…" at bounding box center [473, 287] width 692 height 459
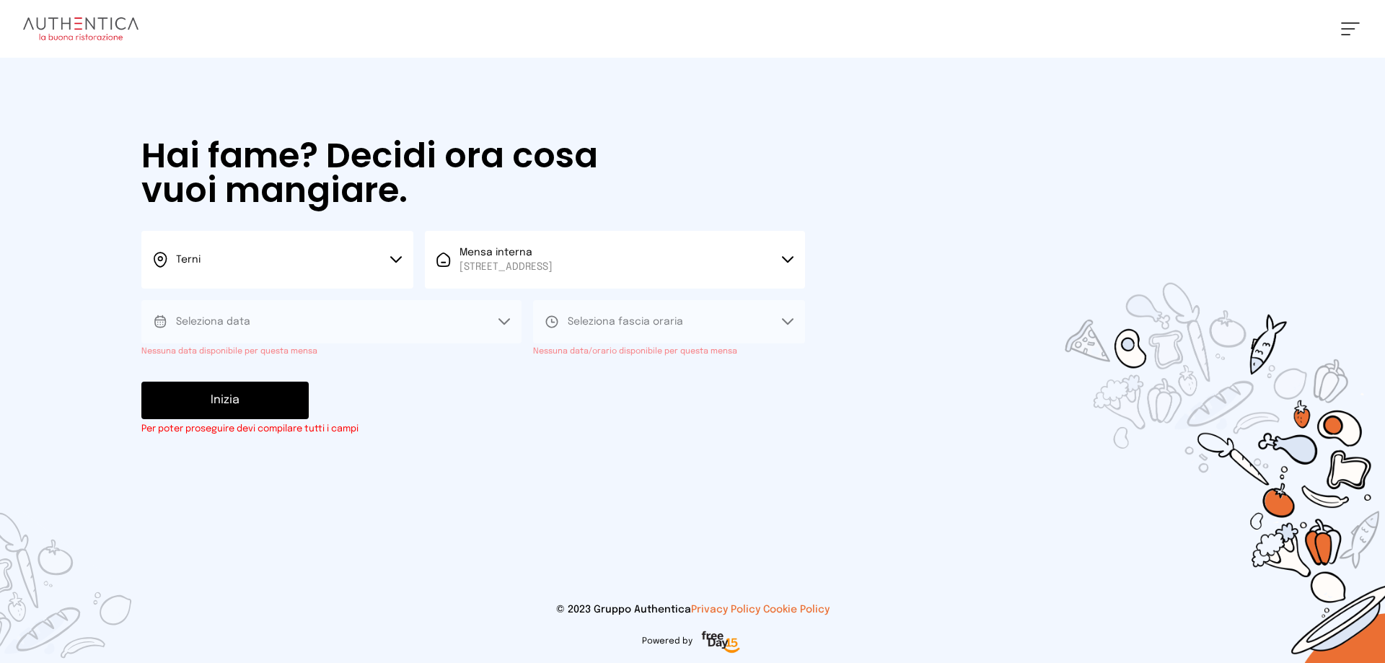
click at [397, 358] on div "Hai fame? Decidi ora cosa vuoi mangiare. Terni Scegli la città [GEOGRAPHIC_DATA…" at bounding box center [473, 287] width 692 height 459
click at [425, 445] on div "Hai fame? Decidi ora cosa vuoi mangiare. Terni Scegli la città [GEOGRAPHIC_DATA…" at bounding box center [473, 287] width 692 height 459
click at [764, 520] on div "[PERSON_NAME] Impostazioni Wallet Home I miei ordini Nuova ricerca Elenco aller…" at bounding box center [692, 331] width 1385 height 663
click at [793, 321] on button "Seleziona fascia oraria" at bounding box center [669, 321] width 272 height 43
click at [929, 316] on div "[PERSON_NAME] Impostazioni Wallet Home I miei ordini Nuova ricerca Elenco aller…" at bounding box center [692, 331] width 1385 height 663
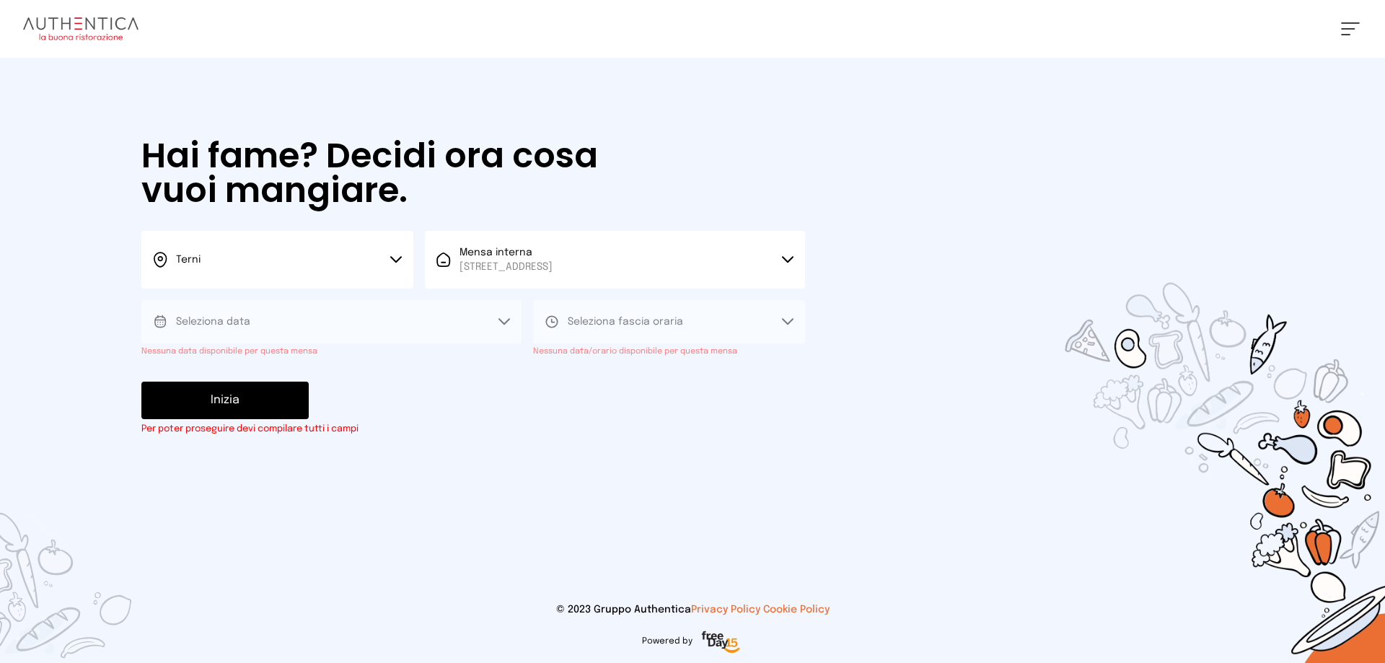
click at [791, 256] on icon at bounding box center [788, 259] width 12 height 7
click at [552, 314] on span "[STREET_ADDRESS]" at bounding box center [505, 321] width 93 height 14
click at [366, 415] on div "Inizia Per poter proseguire devi compilare tutti i campi" at bounding box center [473, 409] width 664 height 54
click at [166, 320] on icon at bounding box center [160, 321] width 14 height 14
click at [506, 319] on icon at bounding box center [504, 321] width 12 height 7
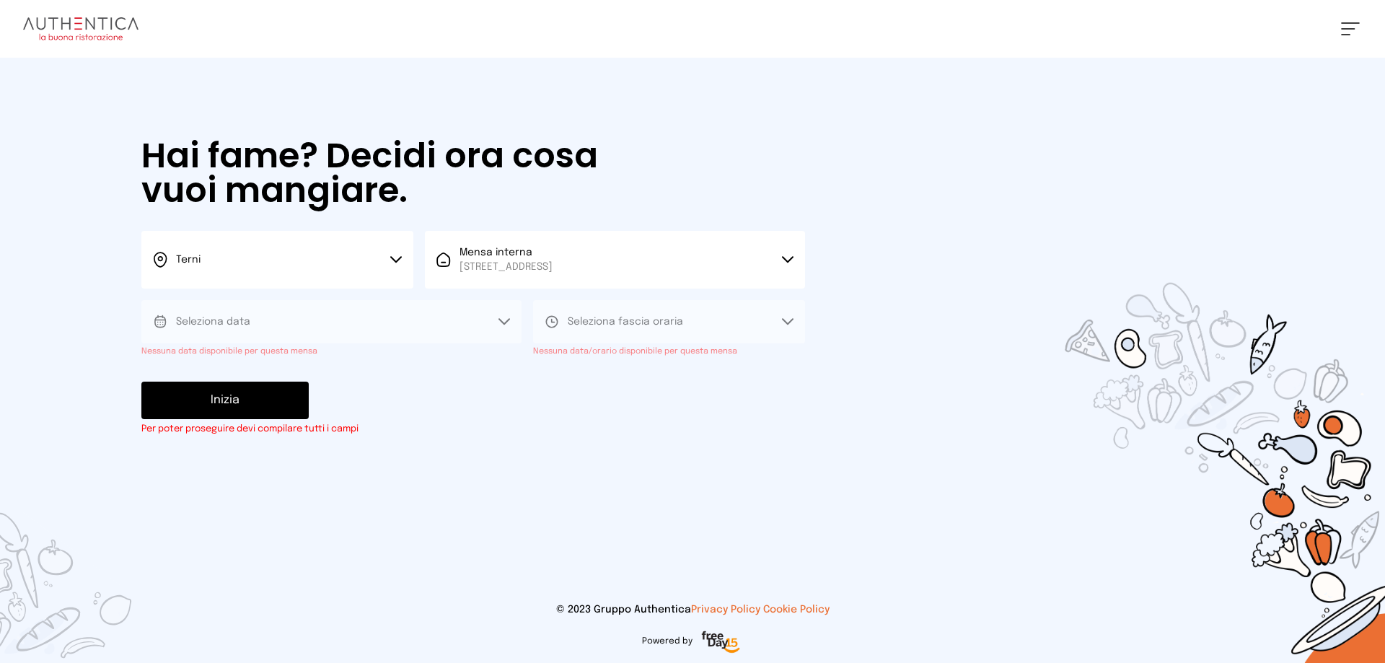
click at [739, 309] on button "Seleziona fascia oraria" at bounding box center [669, 321] width 272 height 43
click at [467, 400] on div "Inizia Per poter proseguire devi compilare tutti i campi" at bounding box center [473, 409] width 664 height 54
click at [504, 324] on icon at bounding box center [504, 321] width 10 height 5
click at [427, 380] on div "Hai fame? Decidi ora cosa vuoi mangiare. Terni Scegli la città [GEOGRAPHIC_DATA…" at bounding box center [473, 287] width 692 height 459
click at [189, 316] on span "Seleziona data" at bounding box center [213, 321] width 74 height 14
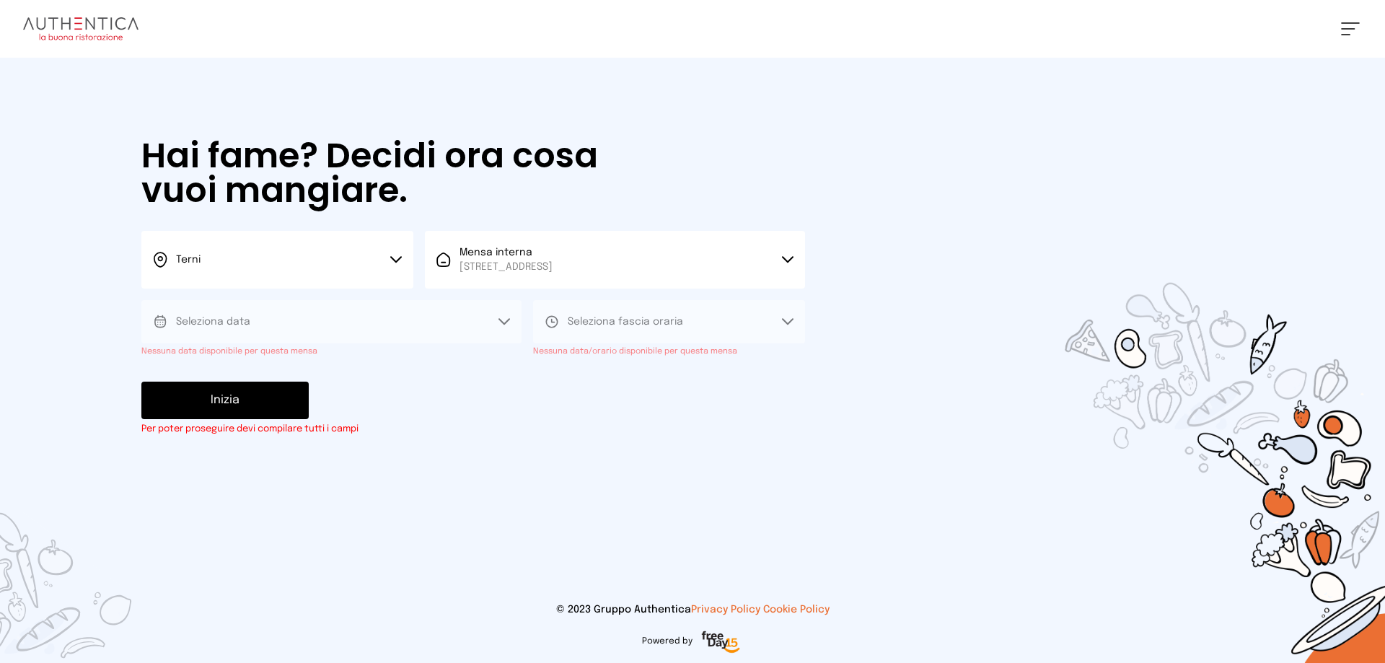
click at [175, 255] on div "Terni" at bounding box center [177, 260] width 48 height 16
click at [186, 299] on li "Terni" at bounding box center [277, 307] width 272 height 39
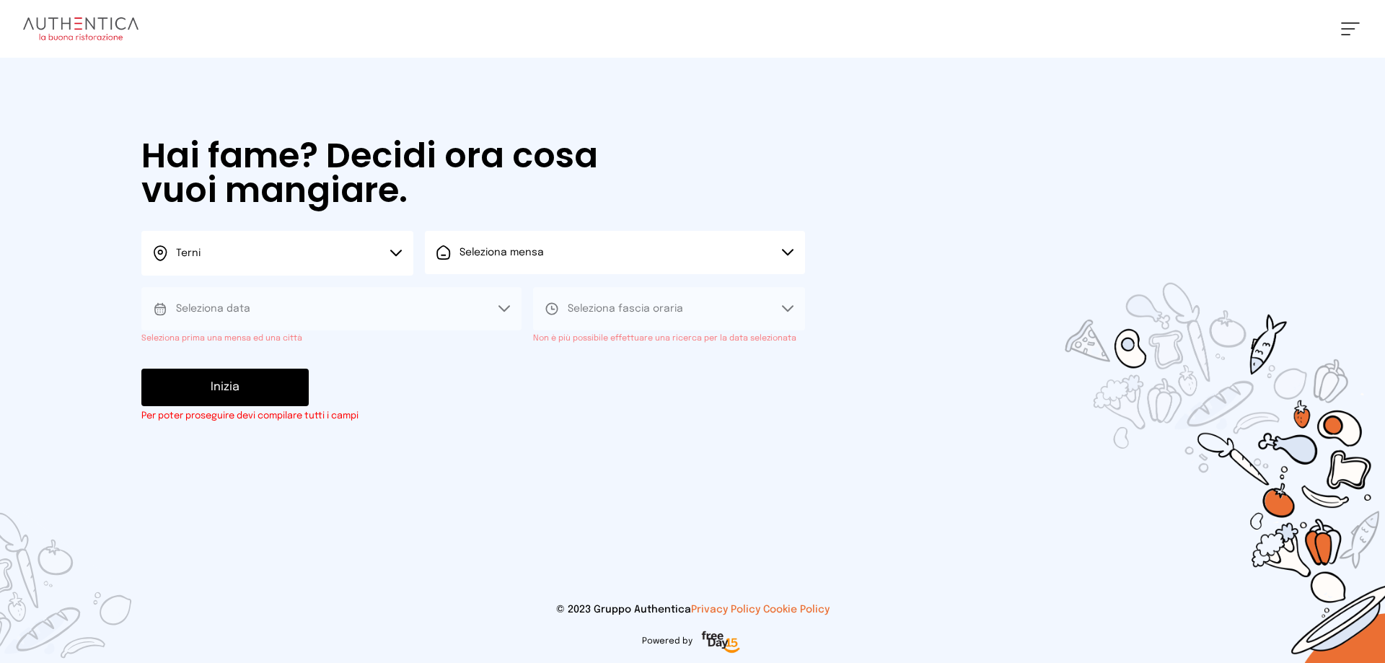
click at [758, 251] on button "Seleziona mensa" at bounding box center [615, 252] width 380 height 43
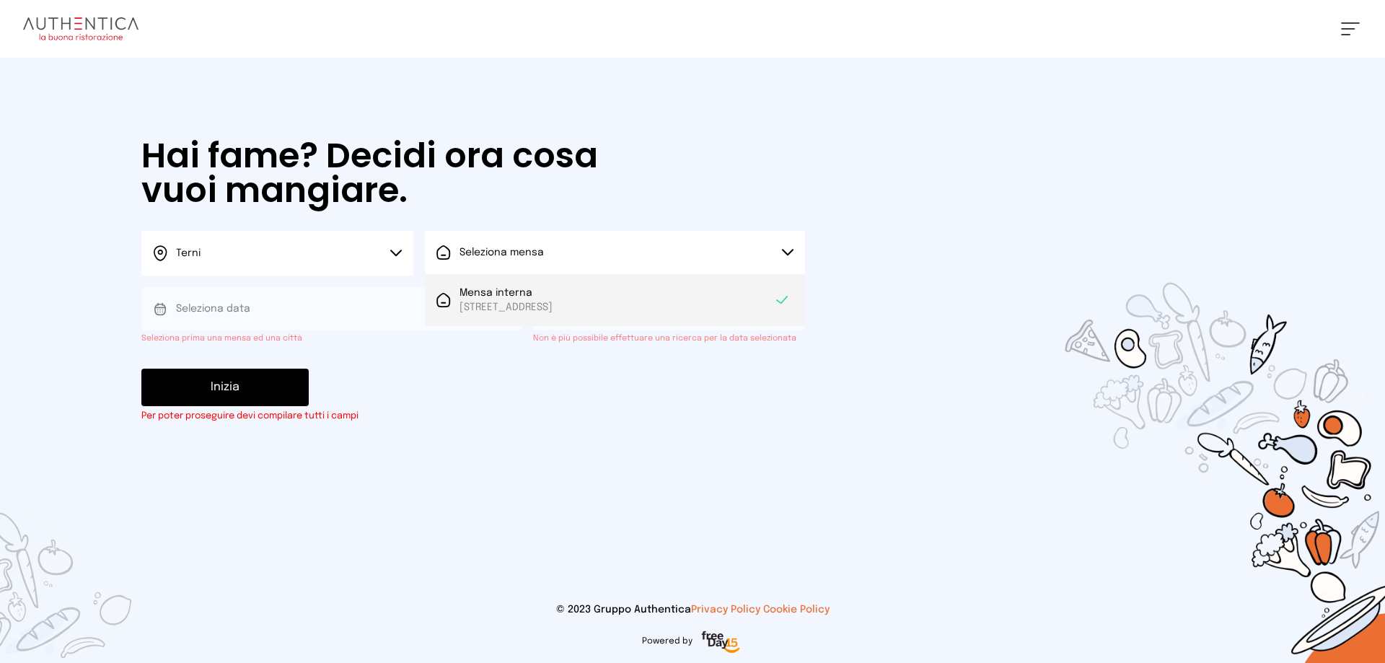
click at [526, 296] on span "Mensa interna" at bounding box center [505, 293] width 93 height 14
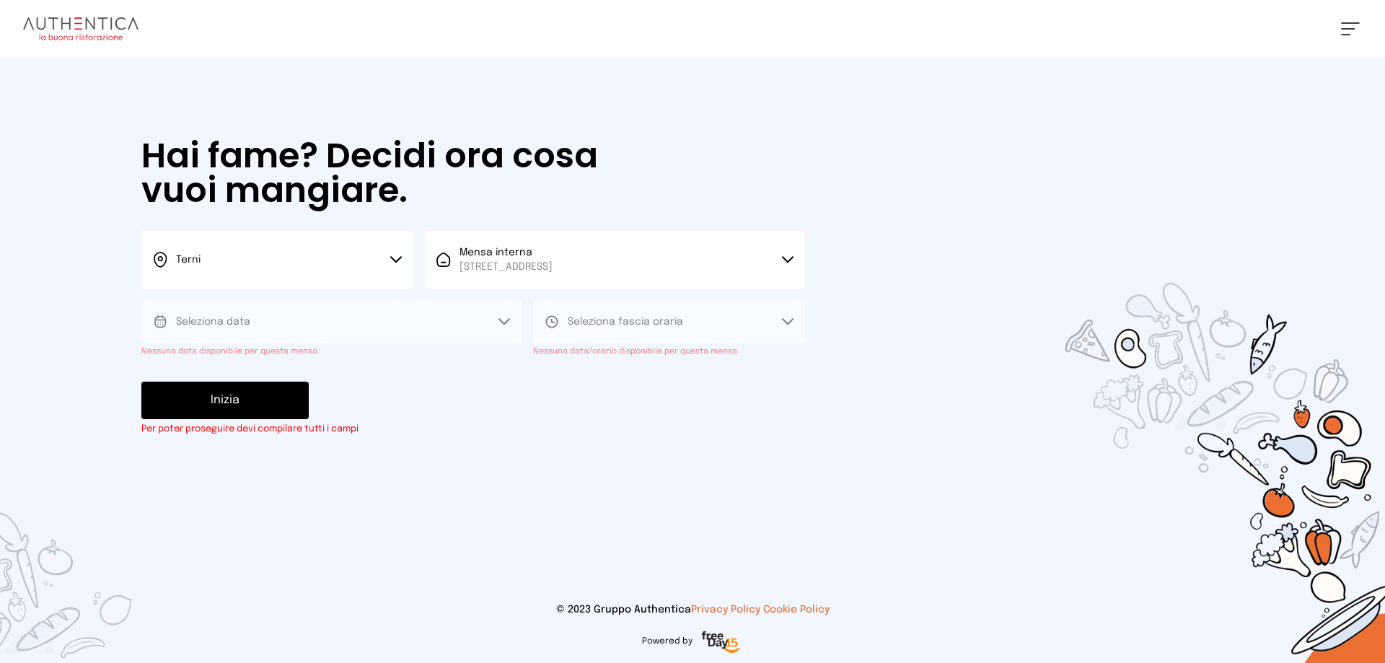
click at [501, 382] on div "Inizia Per poter proseguire devi compilare tutti i campi" at bounding box center [473, 409] width 664 height 54
click at [785, 316] on button "Seleziona fascia oraria" at bounding box center [669, 321] width 272 height 43
click at [503, 323] on icon at bounding box center [504, 321] width 10 height 5
click at [678, 547] on div "[PERSON_NAME] Impostazioni Wallet Home I miei ordini Nuova ricerca Elenco aller…" at bounding box center [692, 331] width 1385 height 663
click at [293, 311] on button "Seleziona data" at bounding box center [331, 321] width 380 height 43
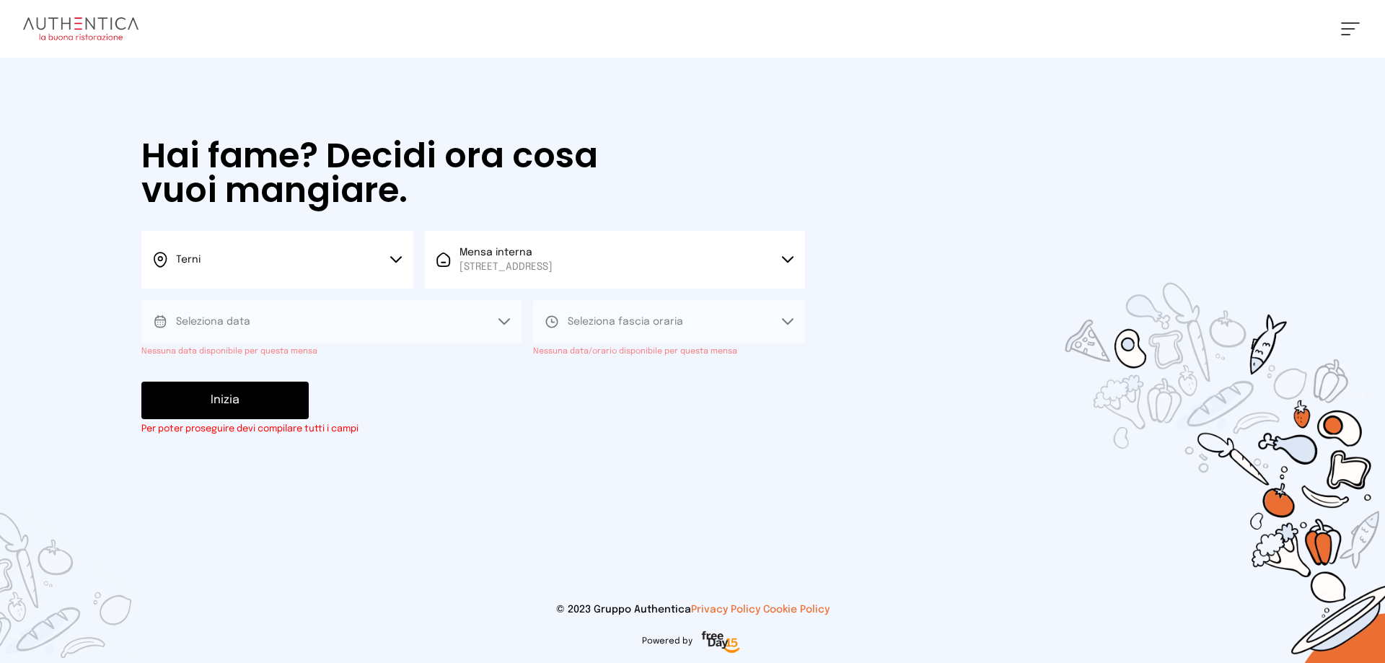
click at [501, 315] on button "Seleziona data" at bounding box center [331, 321] width 380 height 43
click at [740, 425] on small "Per poter proseguire devi compilare tutti i campi" at bounding box center [473, 429] width 664 height 14
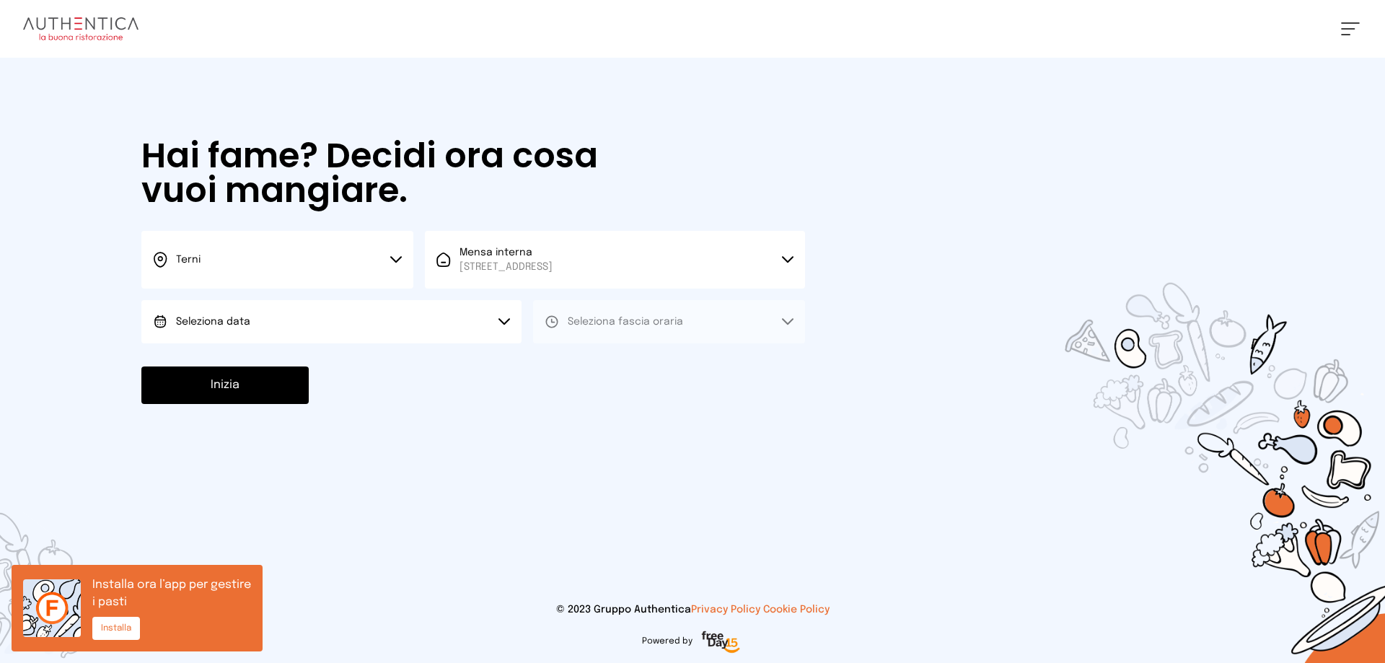
click at [361, 321] on button "Seleziona data" at bounding box center [331, 321] width 380 height 43
click at [272, 364] on li "[DATE], [DATE]" at bounding box center [331, 362] width 380 height 38
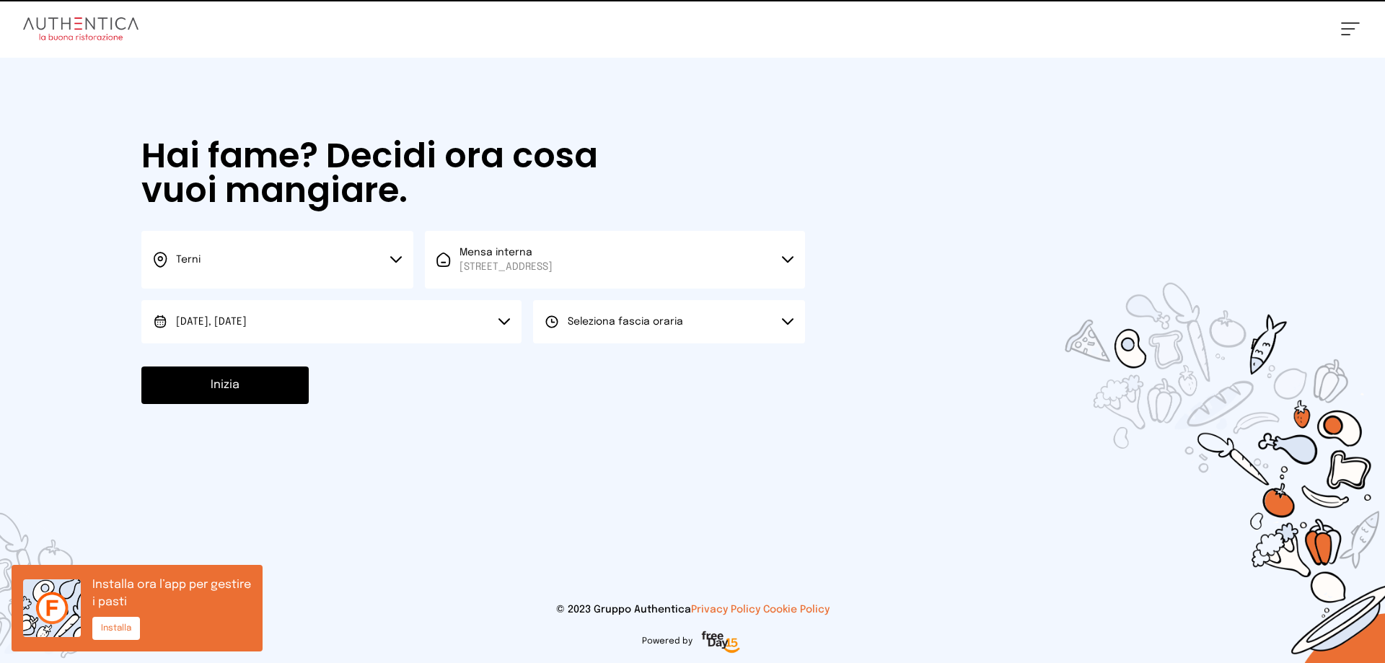
click at [752, 317] on button "Seleziona fascia oraria" at bounding box center [669, 321] width 272 height 43
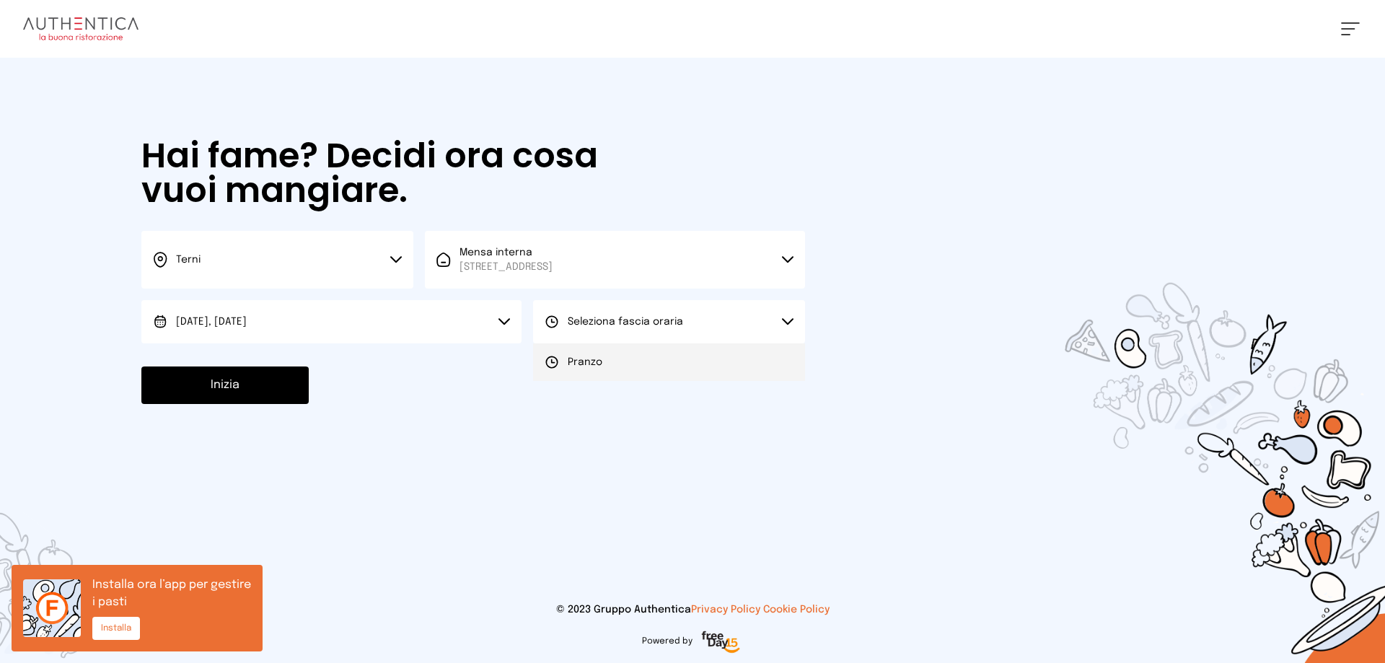
click at [651, 360] on li "Pranzo" at bounding box center [669, 362] width 272 height 38
click at [191, 385] on button "Inizia" at bounding box center [224, 385] width 167 height 38
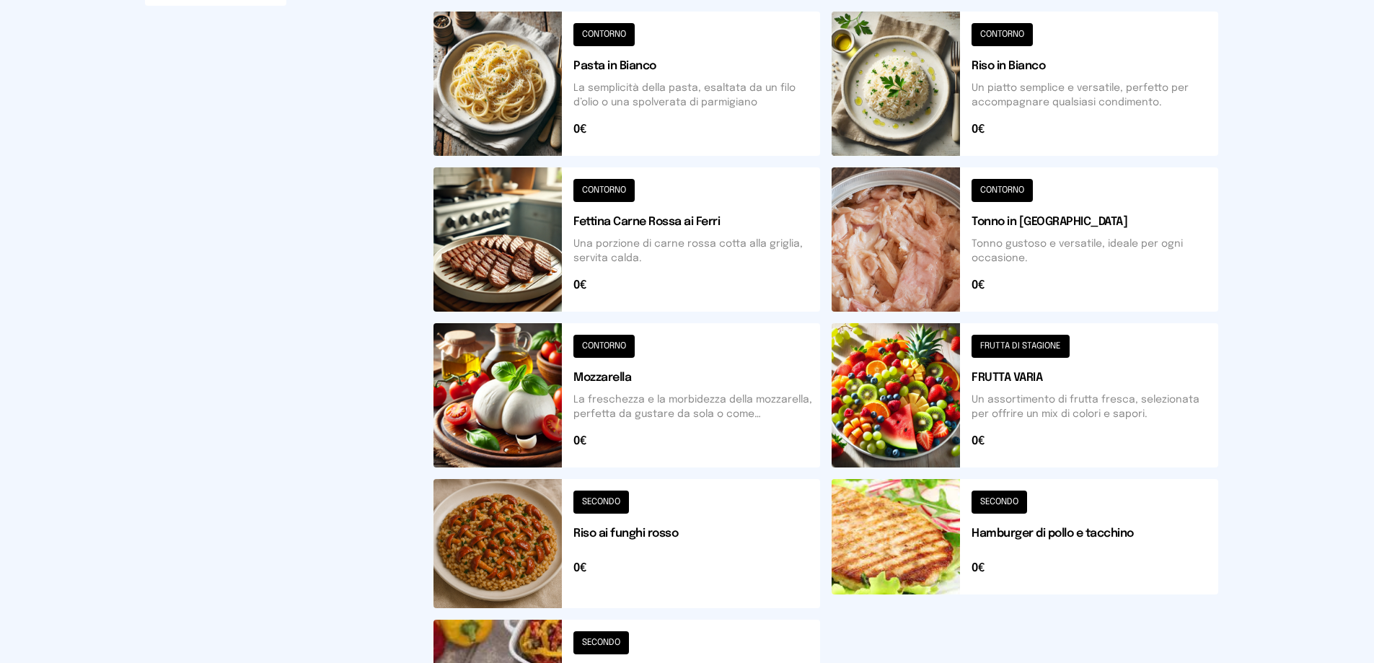
scroll to position [216, 0]
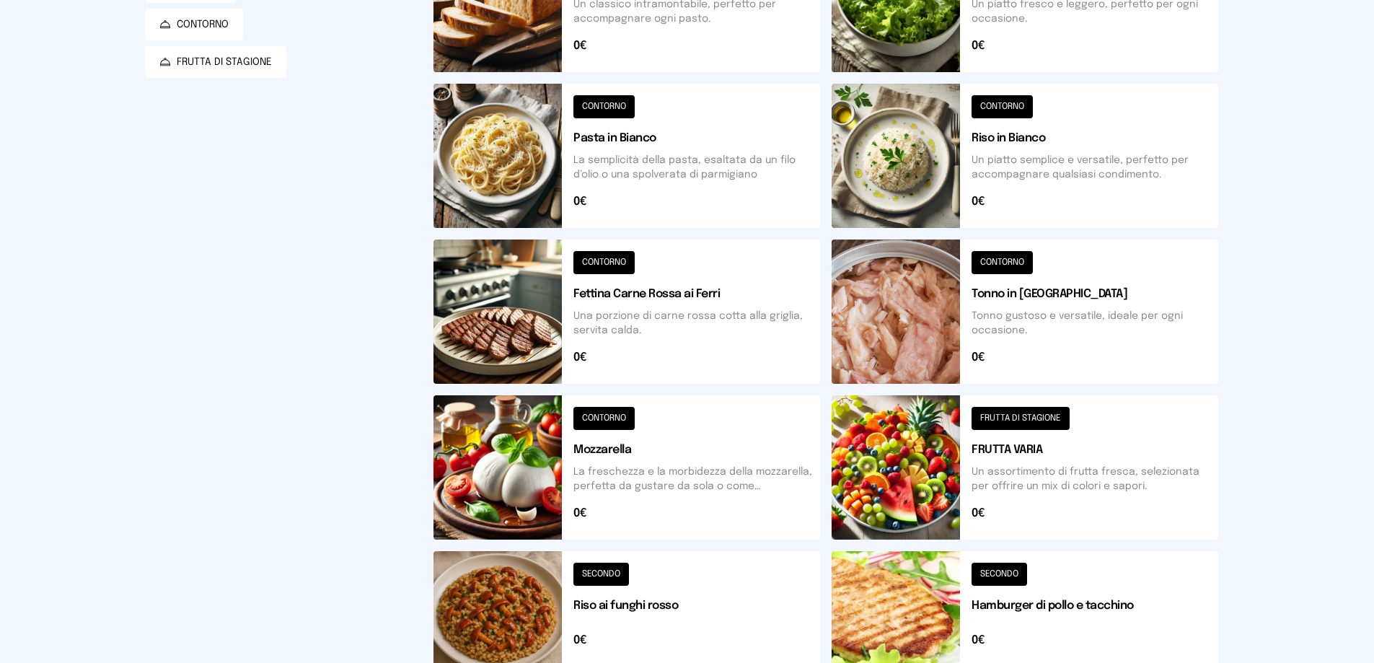
click at [689, 296] on button at bounding box center [626, 311] width 387 height 144
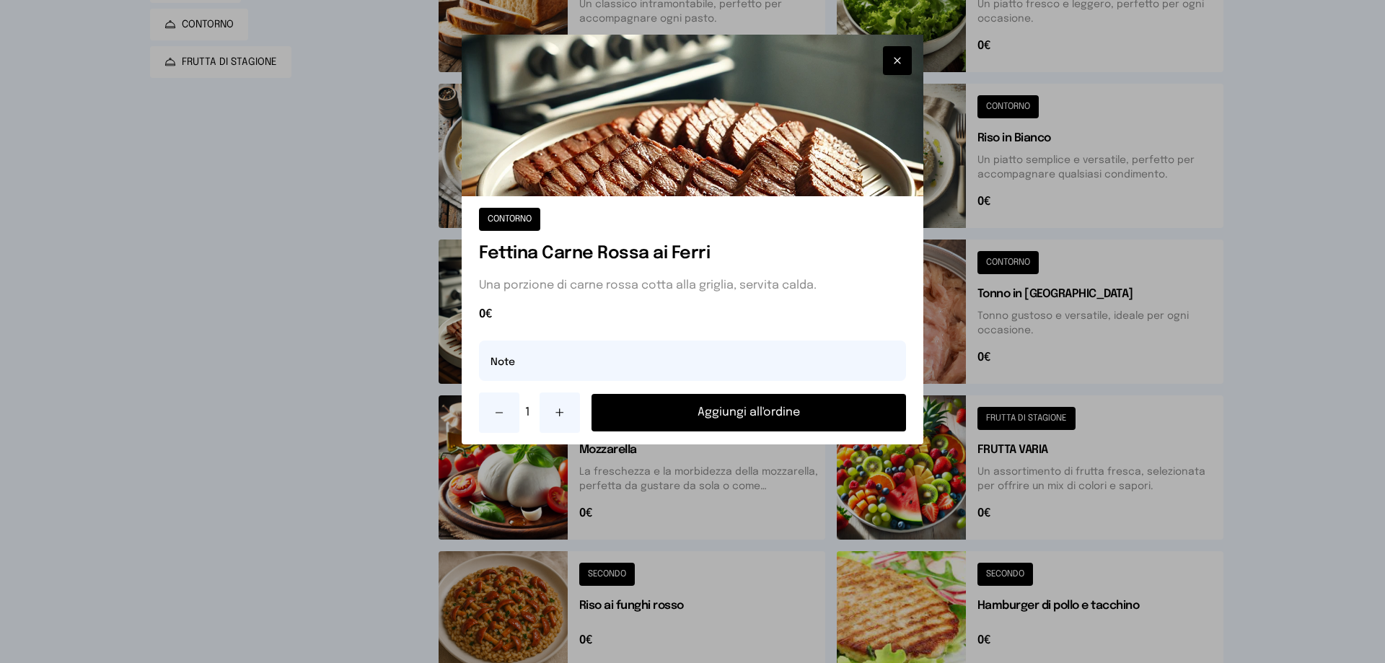
click at [727, 410] on button "Aggiungi all'ordine" at bounding box center [748, 413] width 314 height 38
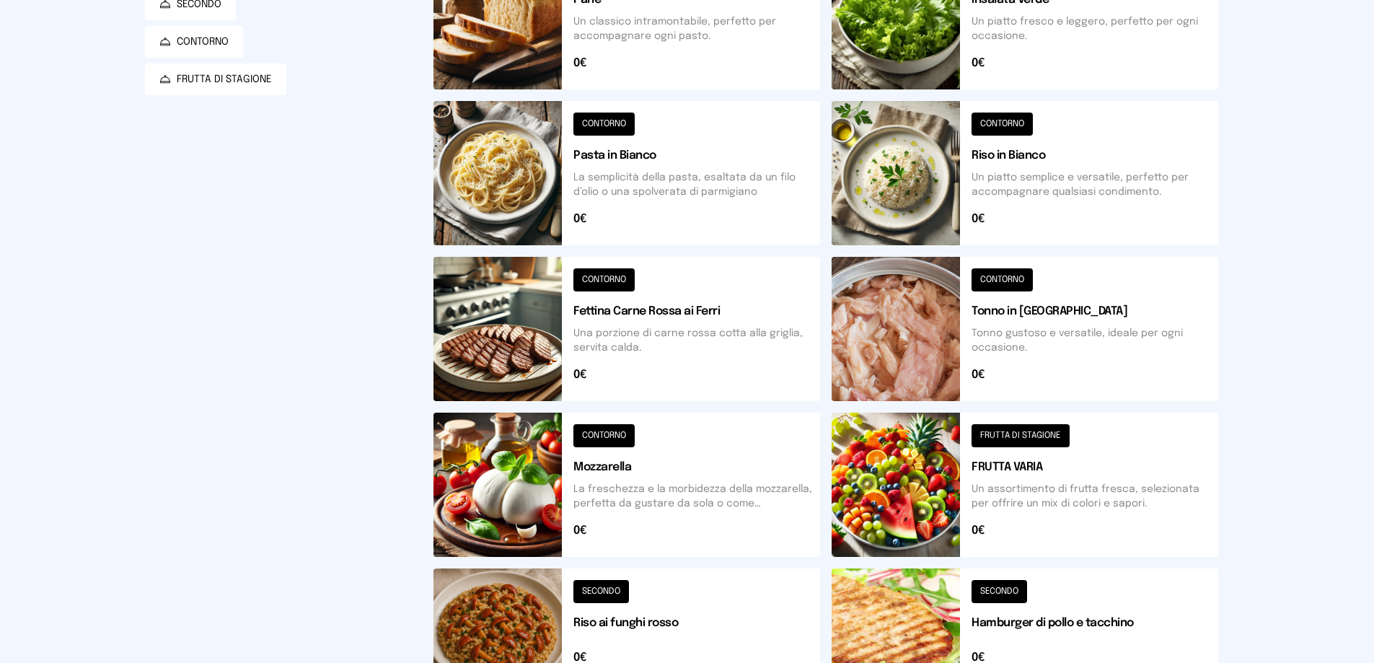
scroll to position [0, 0]
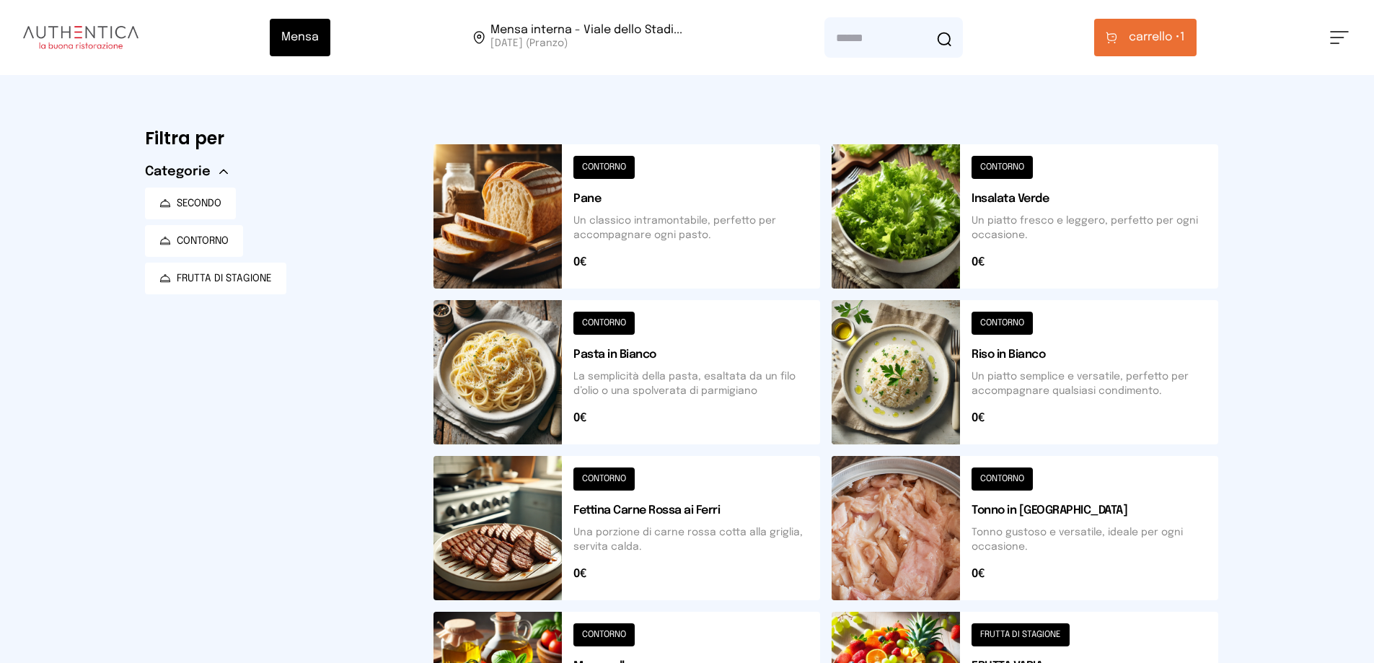
click at [1085, 364] on button at bounding box center [1025, 372] width 387 height 144
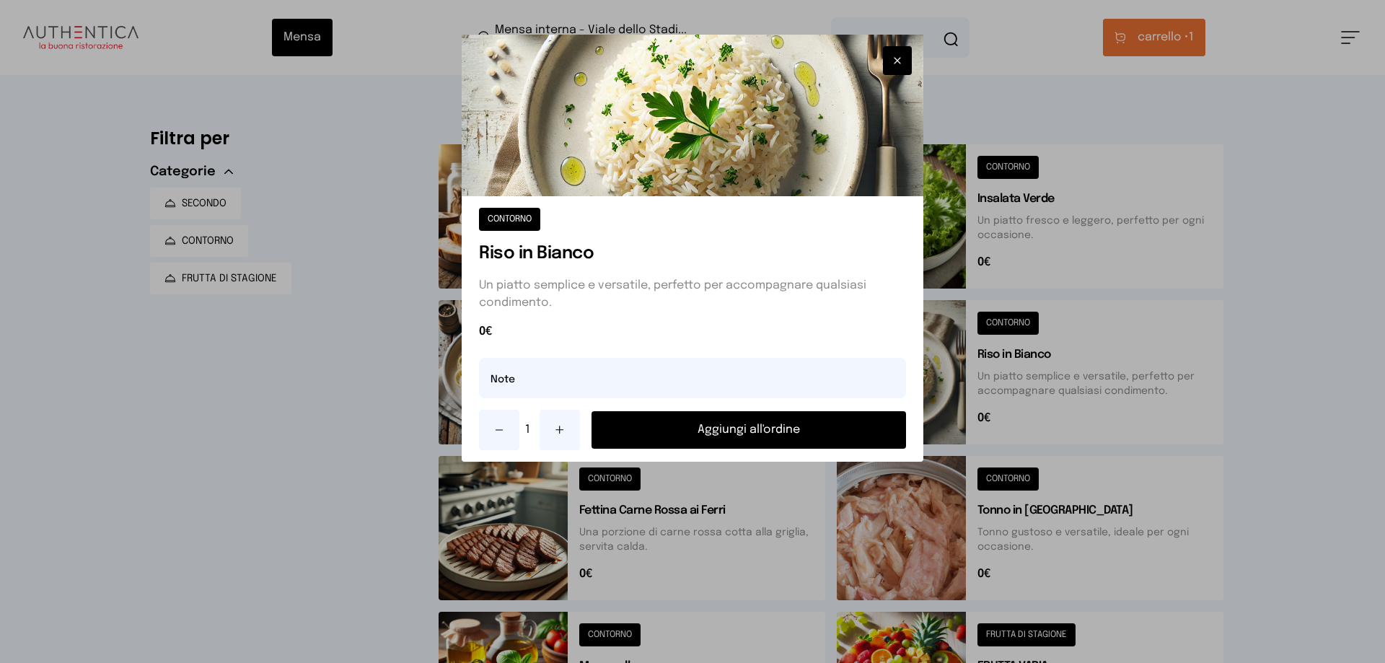
click at [721, 420] on button "Aggiungi all'ordine" at bounding box center [748, 430] width 314 height 38
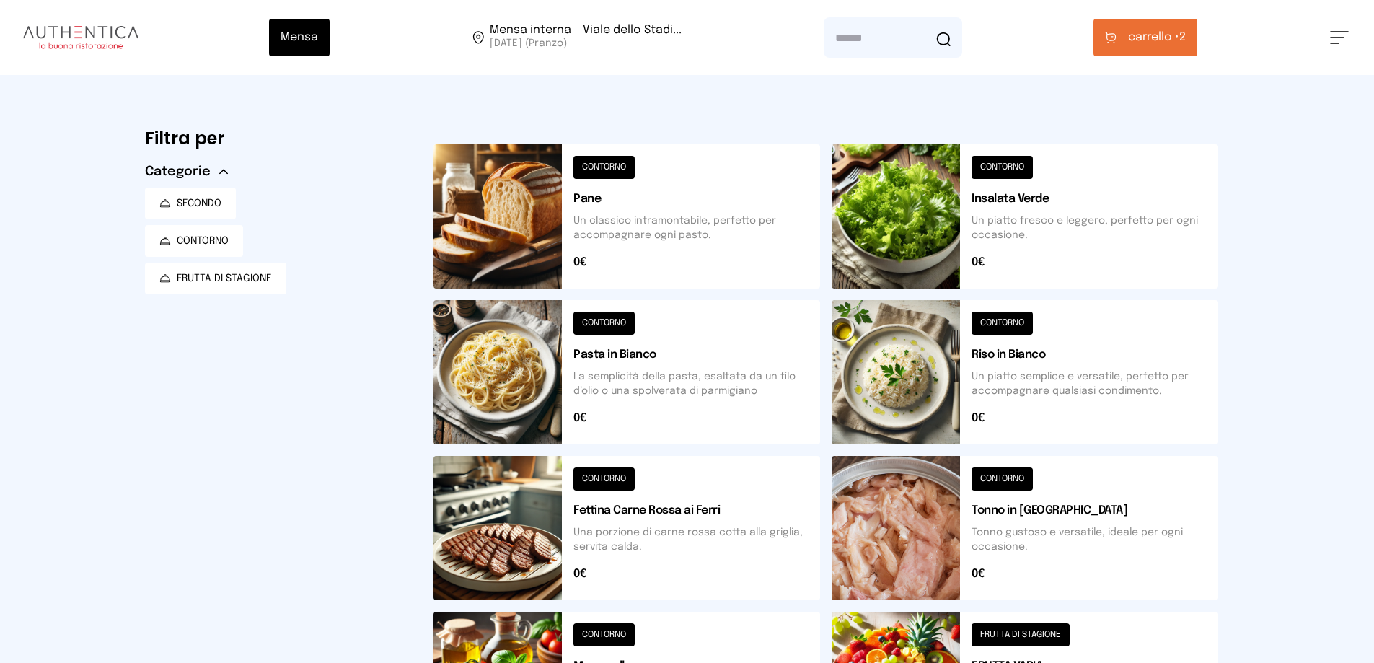
click at [1110, 230] on button at bounding box center [1025, 216] width 387 height 144
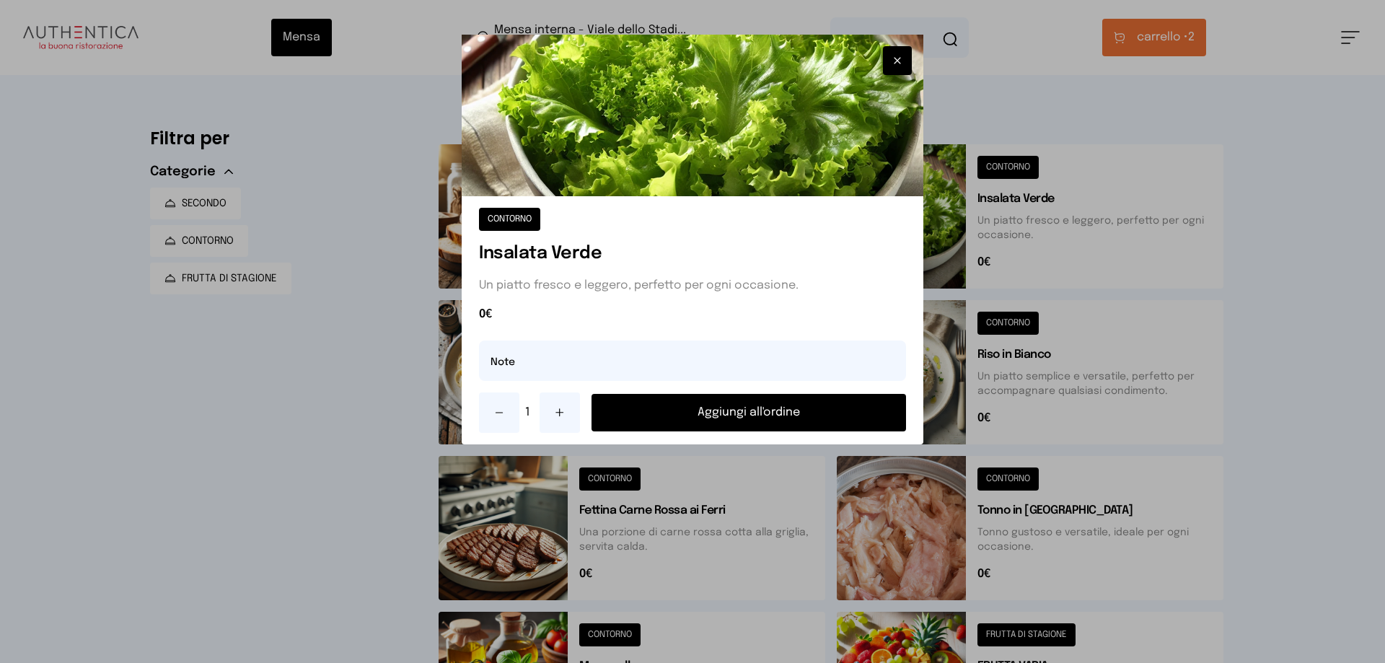
click at [751, 402] on button "Aggiungi all'ordine" at bounding box center [748, 413] width 314 height 38
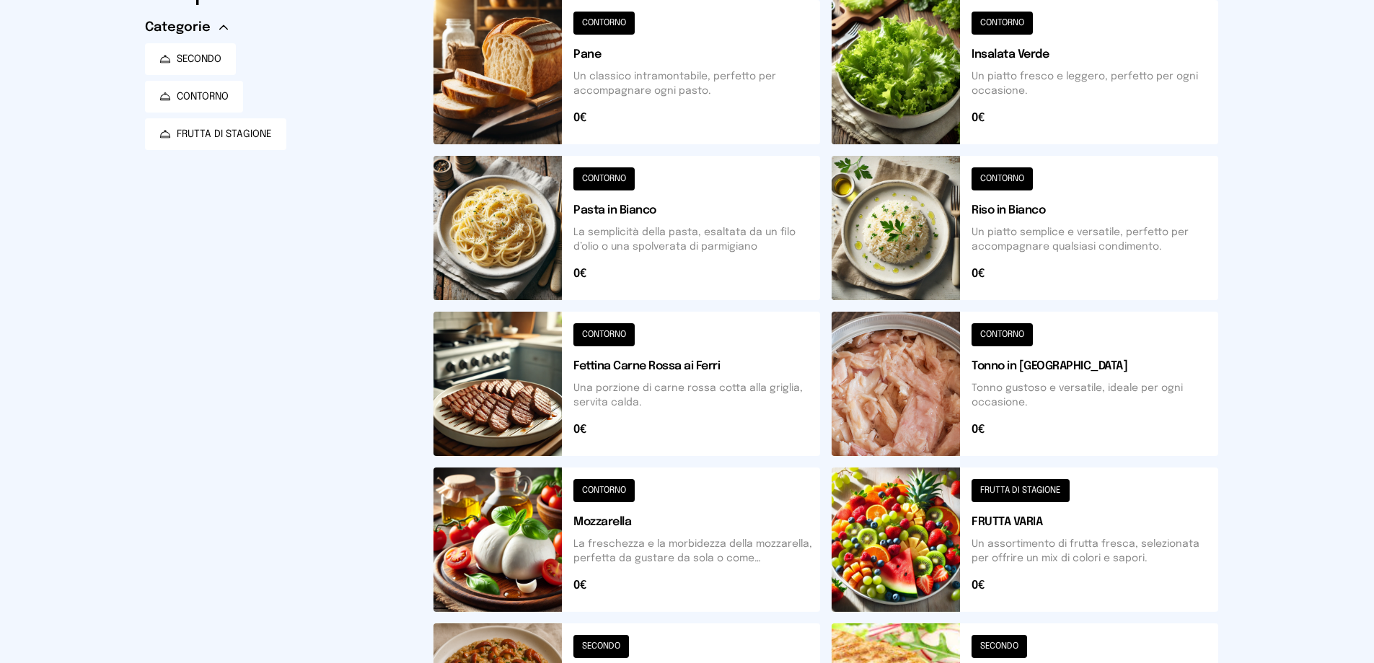
scroll to position [216, 0]
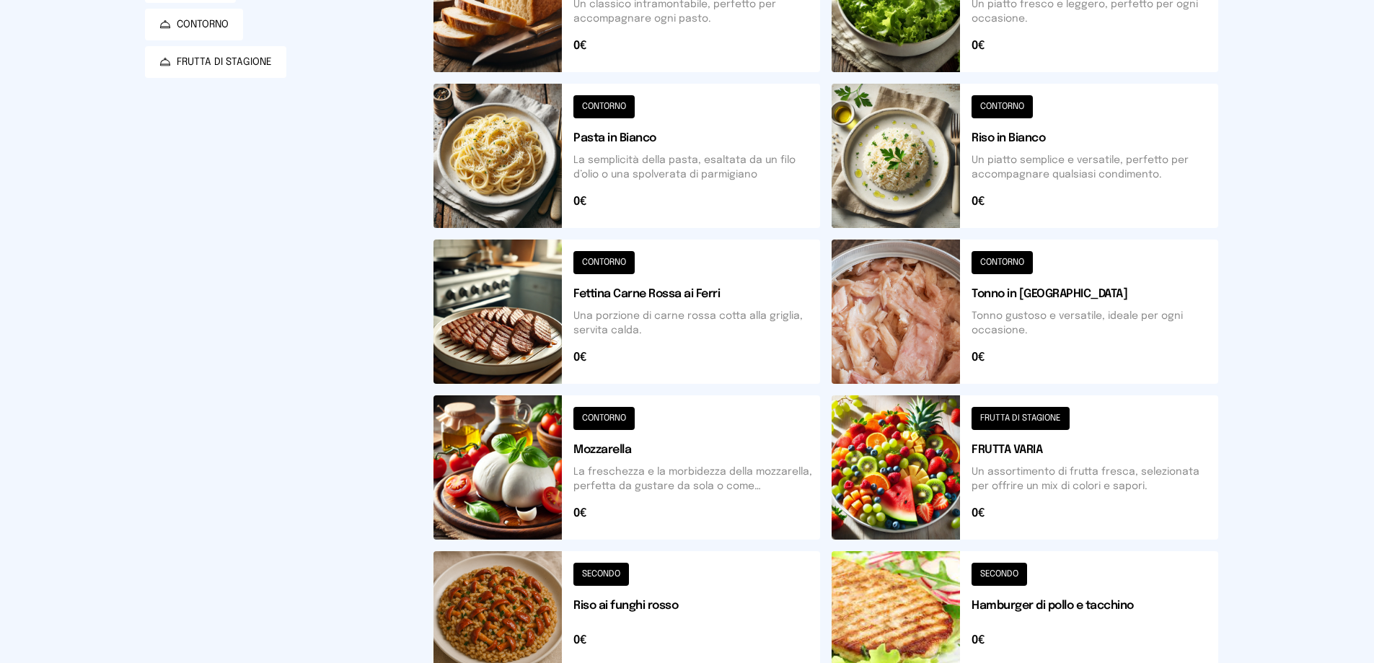
click at [1097, 461] on button at bounding box center [1025, 467] width 387 height 144
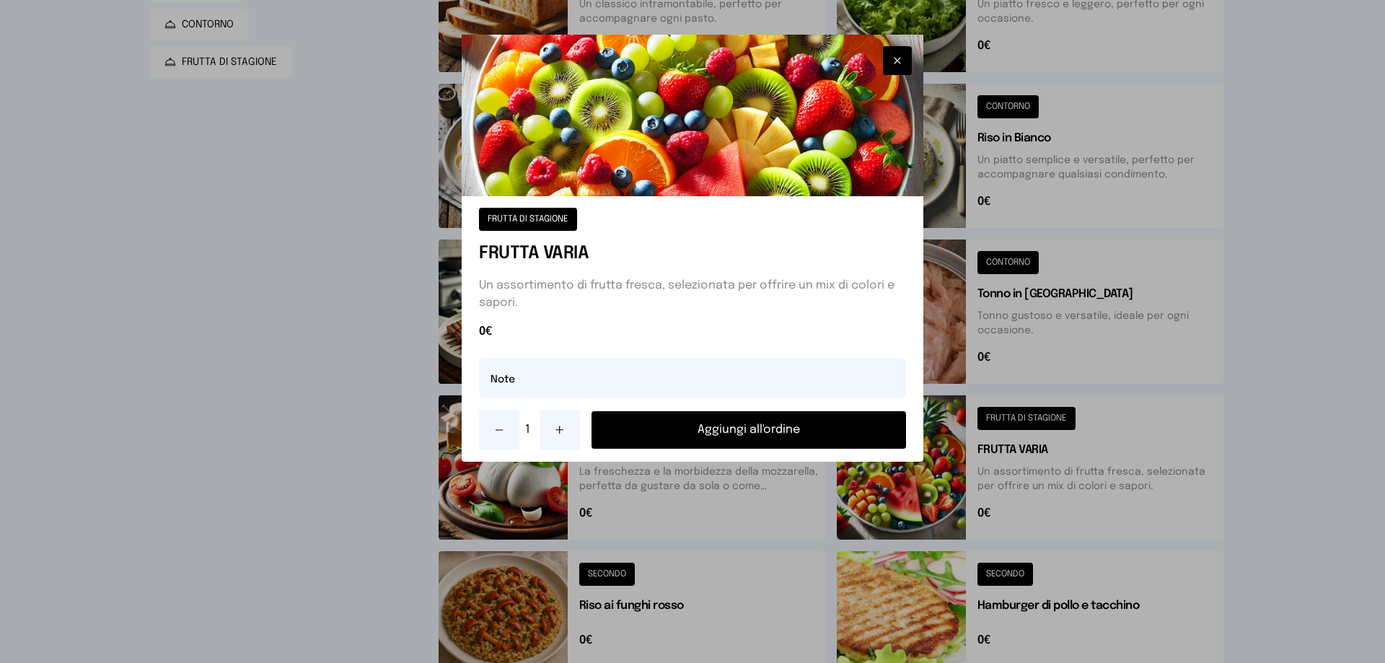
click at [720, 423] on button "Aggiungi all'ordine" at bounding box center [748, 430] width 314 height 38
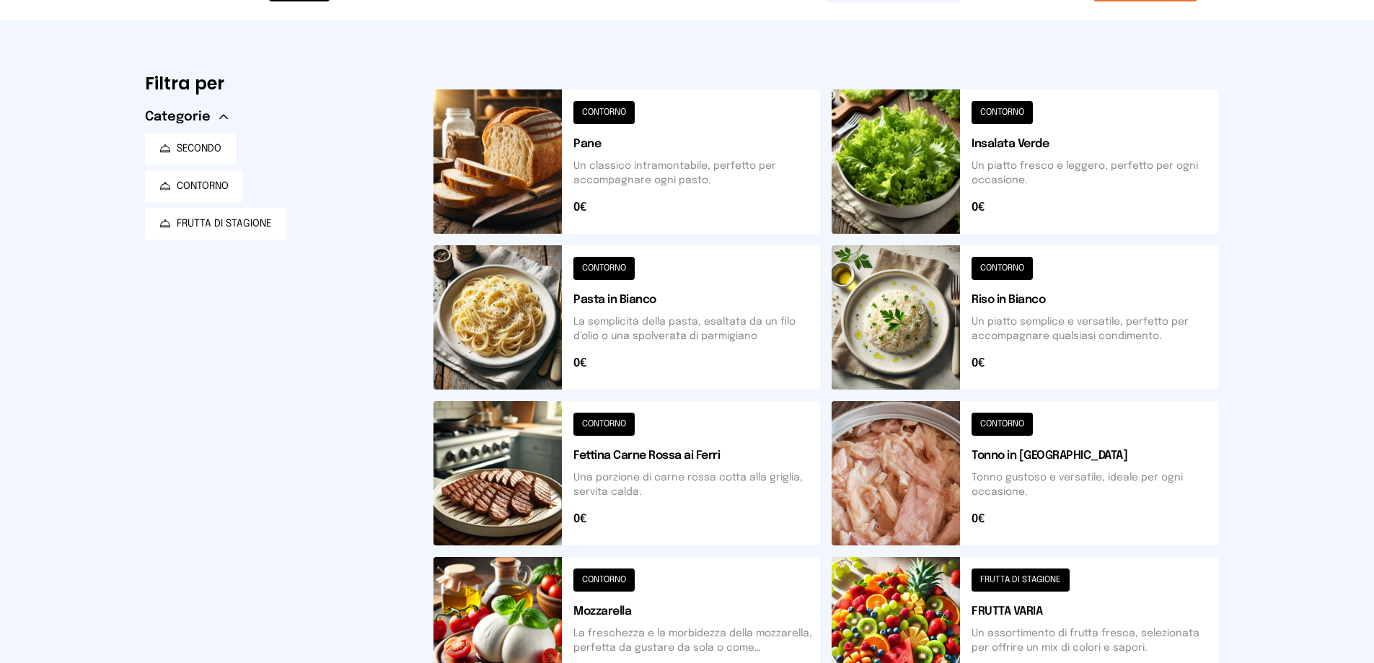
scroll to position [0, 0]
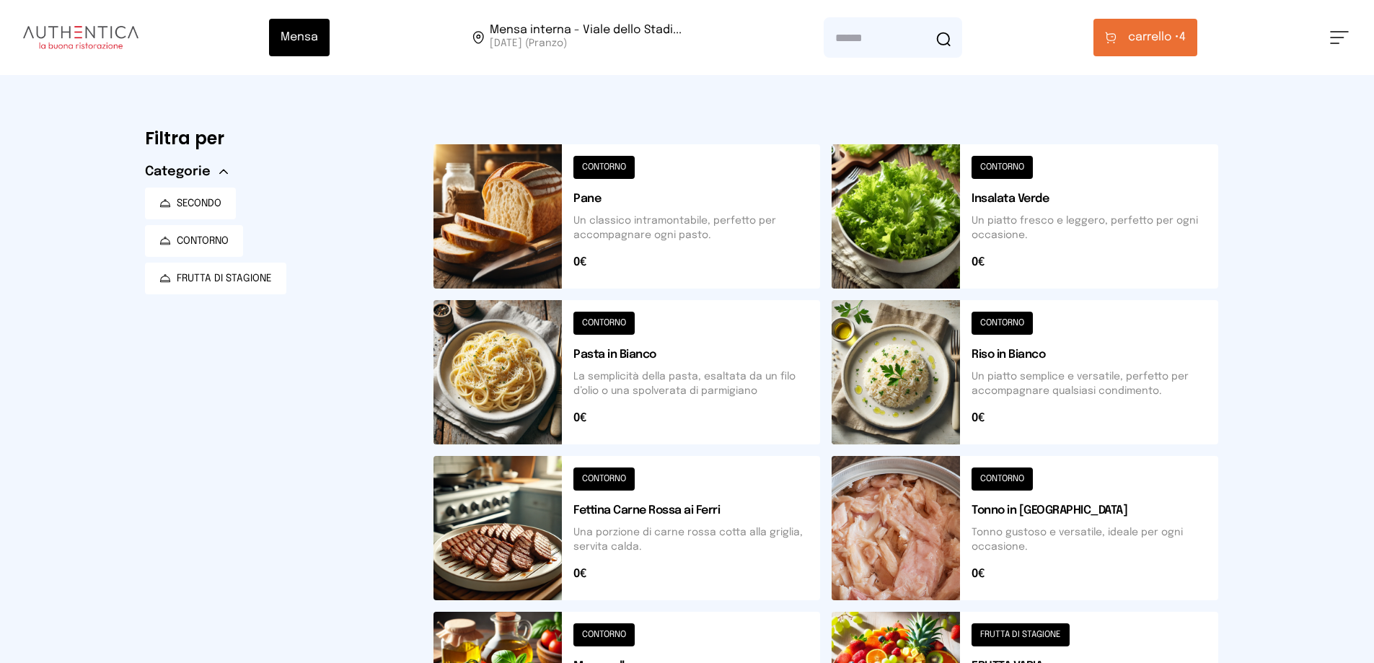
click at [1162, 44] on span "carrello •" at bounding box center [1153, 37] width 51 height 17
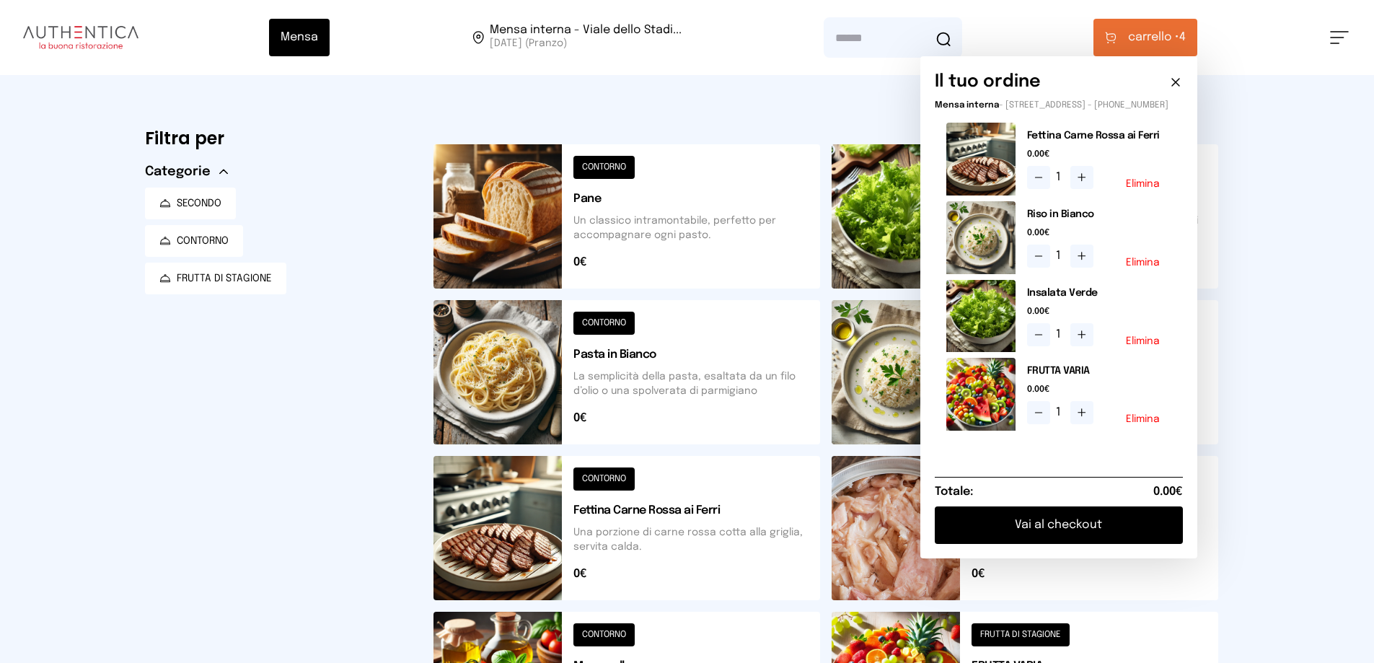
click at [1061, 535] on button "Vai al checkout" at bounding box center [1059, 525] width 248 height 38
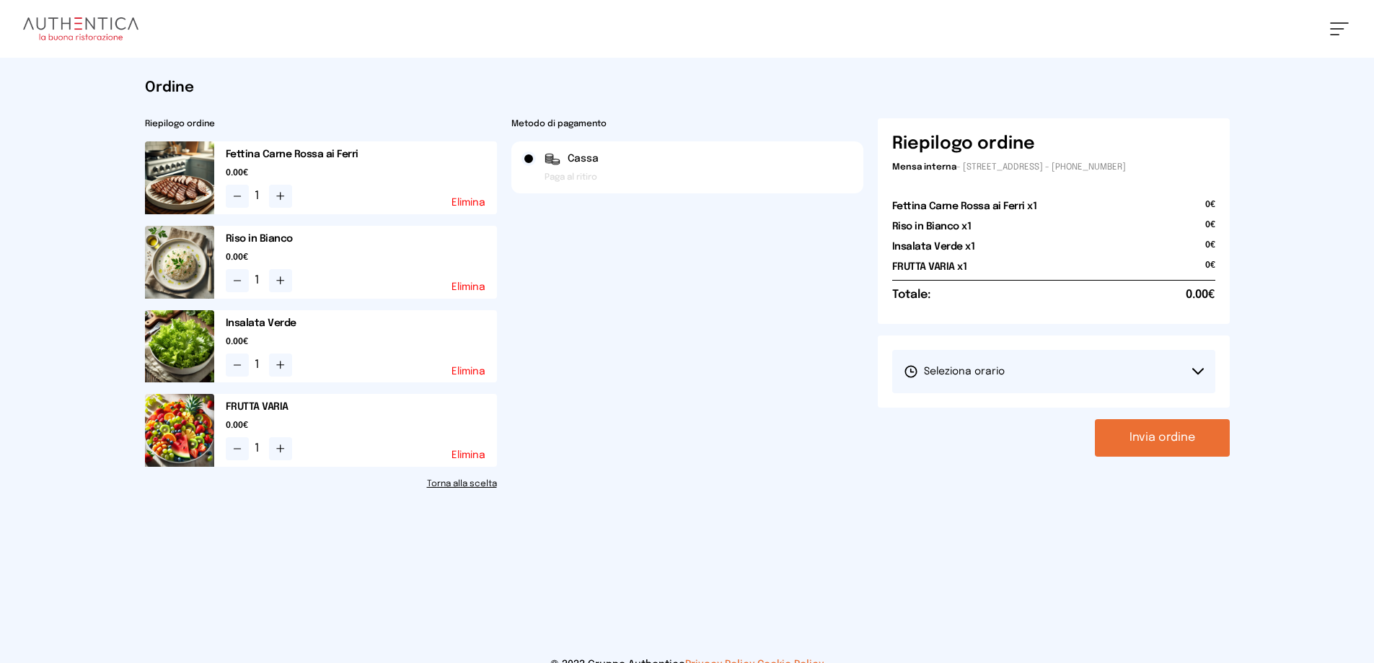
click at [1172, 434] on button "Invia ordine" at bounding box center [1162, 438] width 135 height 38
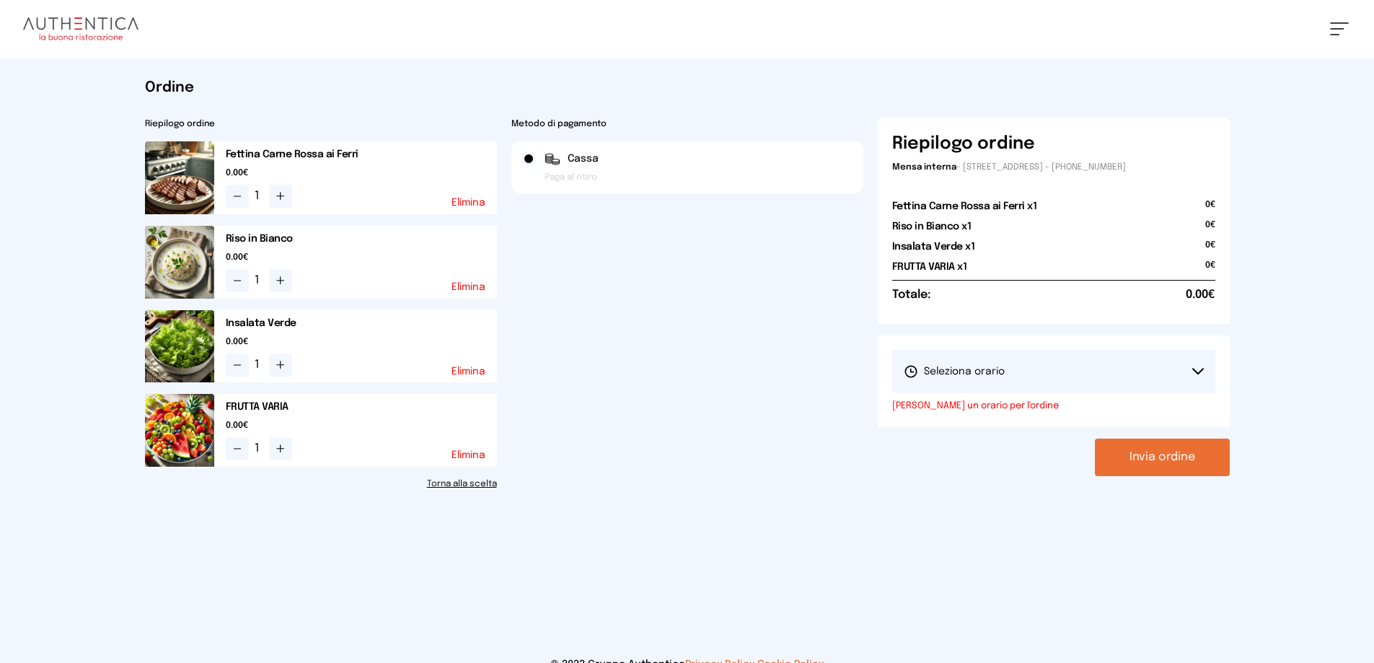
click at [1130, 360] on button "Seleziona orario" at bounding box center [1053, 371] width 323 height 43
click at [1002, 401] on li "1° Turno (13:00 - 15:00)" at bounding box center [1053, 412] width 323 height 38
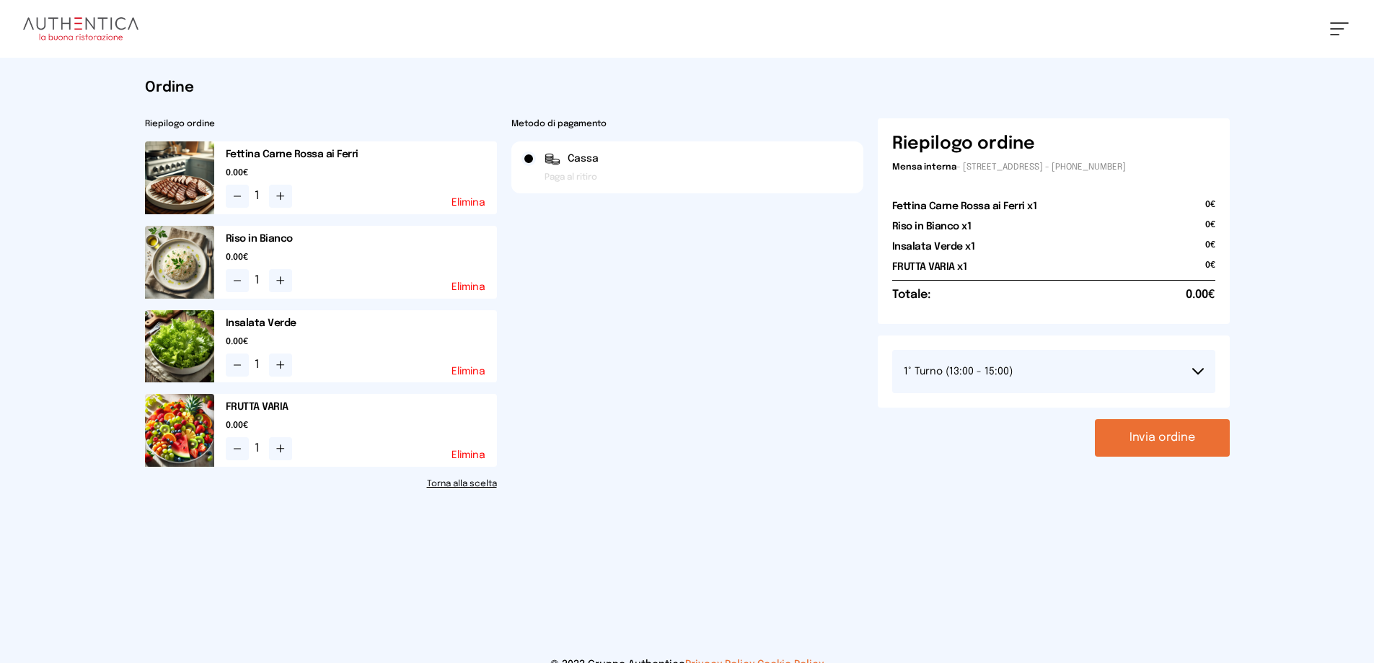
click at [1173, 441] on button "Invia ordine" at bounding box center [1162, 438] width 135 height 38
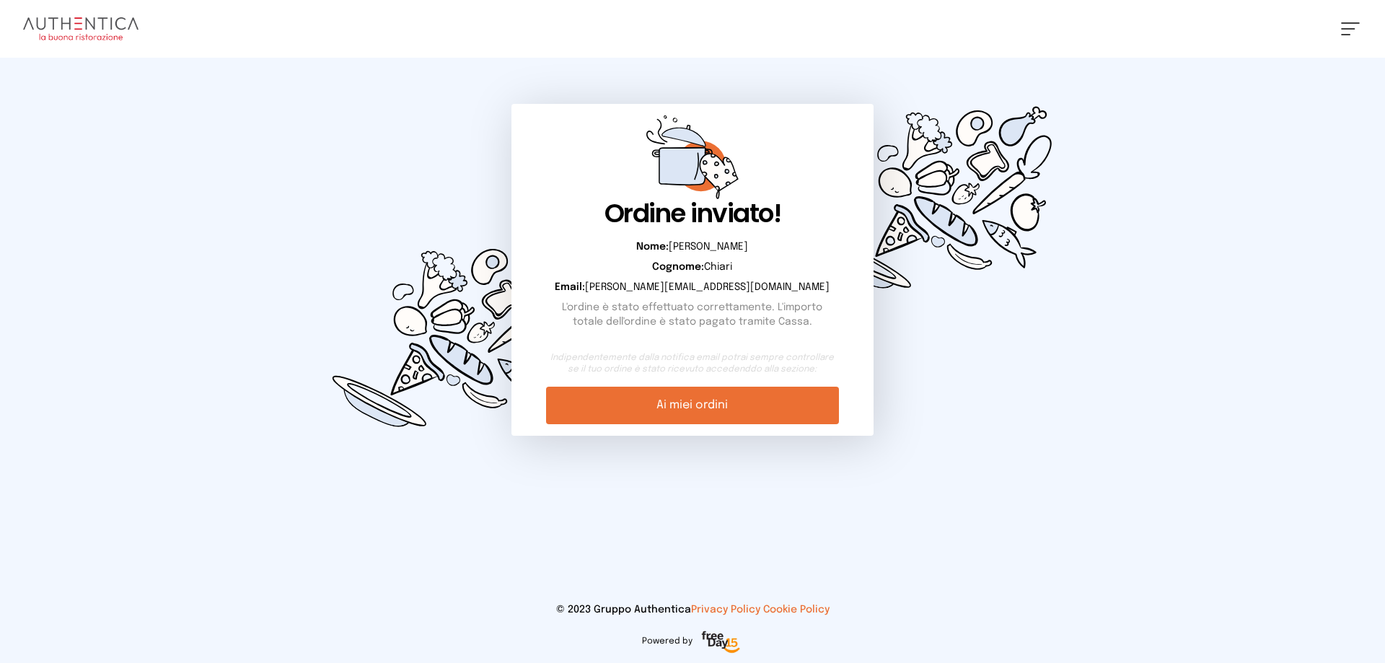
click at [242, 217] on div "Ordine inviato! Nome: [PERSON_NAME]: [PERSON_NAME]: [PERSON_NAME][EMAIL_ADDRESS…" at bounding box center [692, 270] width 1108 height 424
click at [694, 403] on link "Ai miei ordini" at bounding box center [692, 406] width 292 height 38
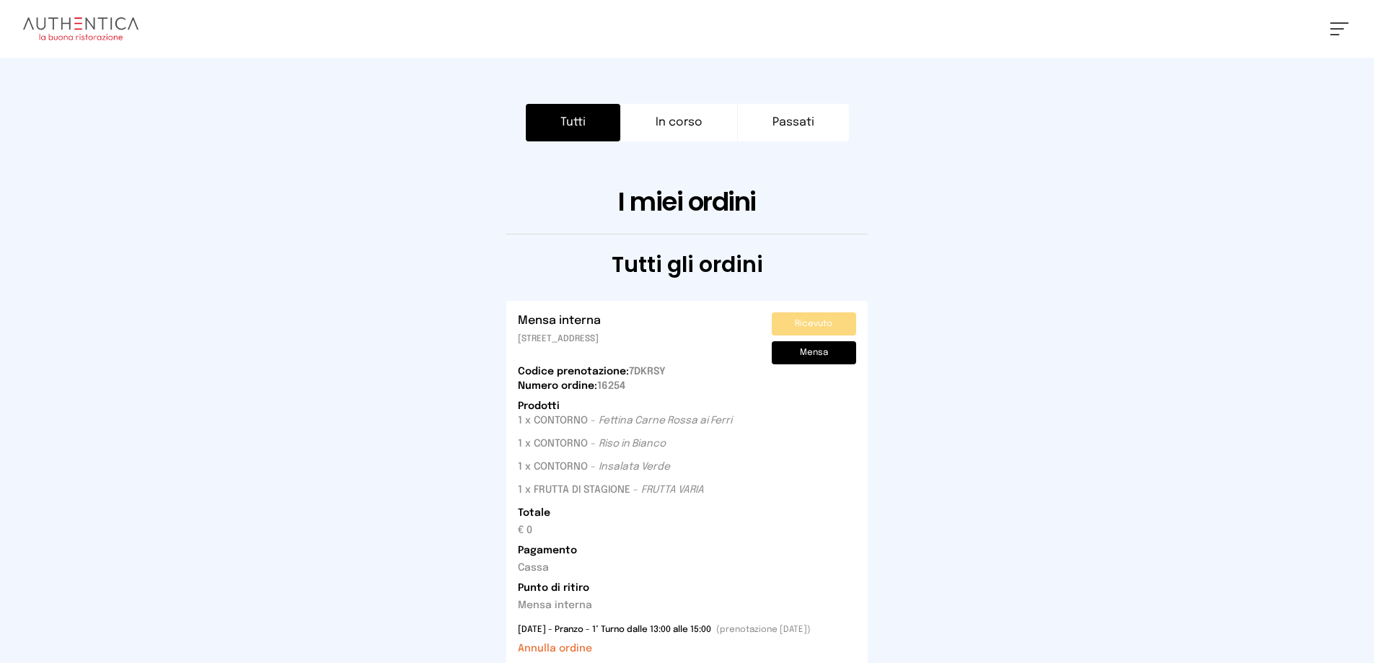
scroll to position [72, 0]
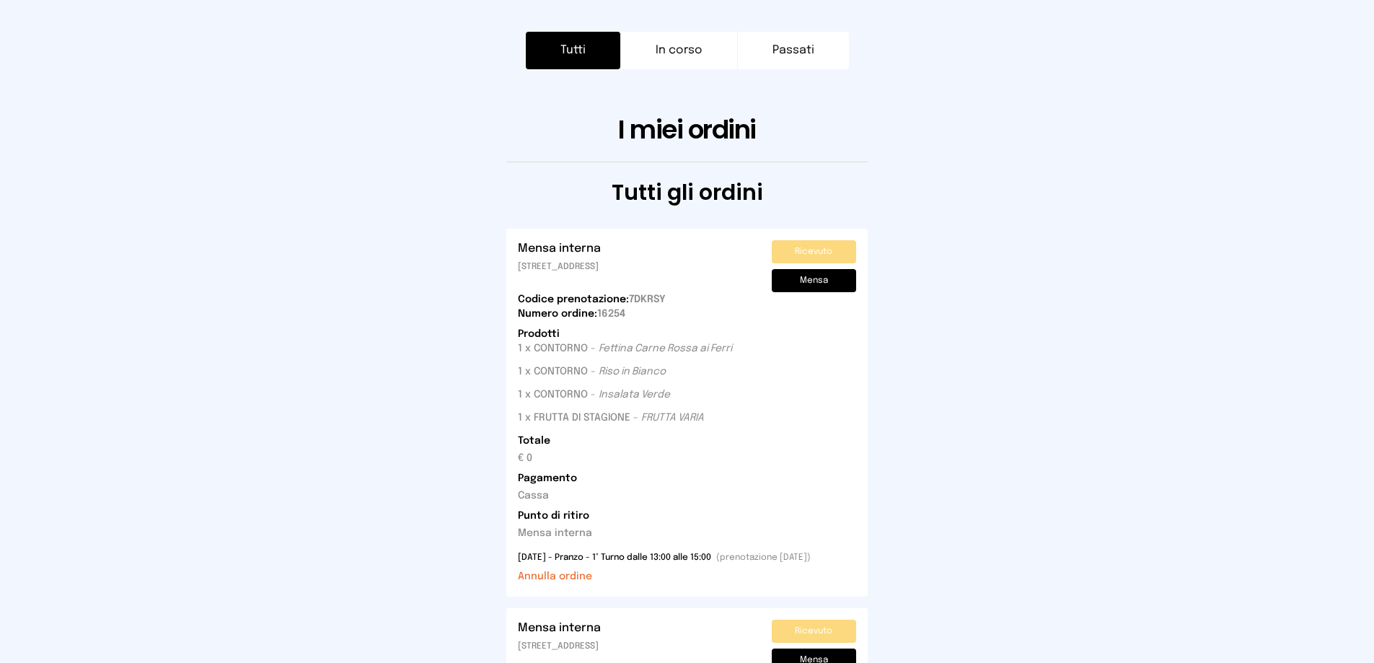
click at [813, 47] on button "Passati" at bounding box center [793, 51] width 111 height 38
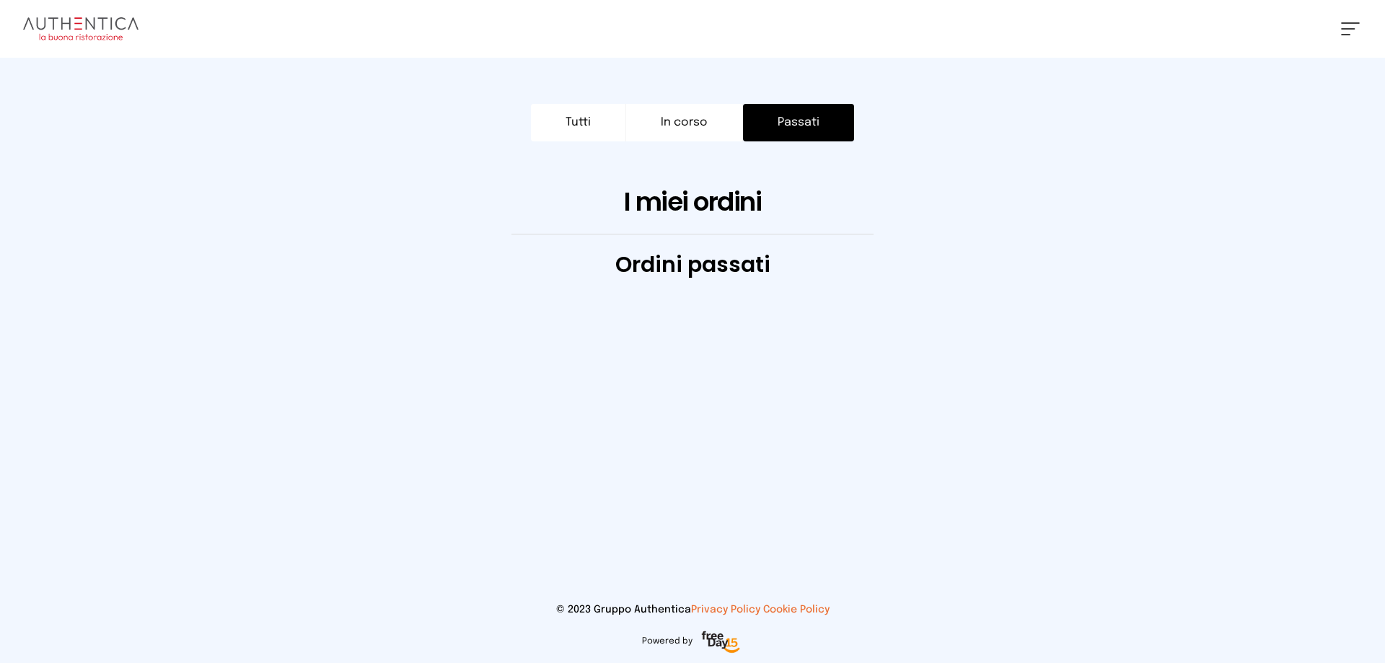
click at [692, 123] on button "In corso" at bounding box center [684, 123] width 118 height 38
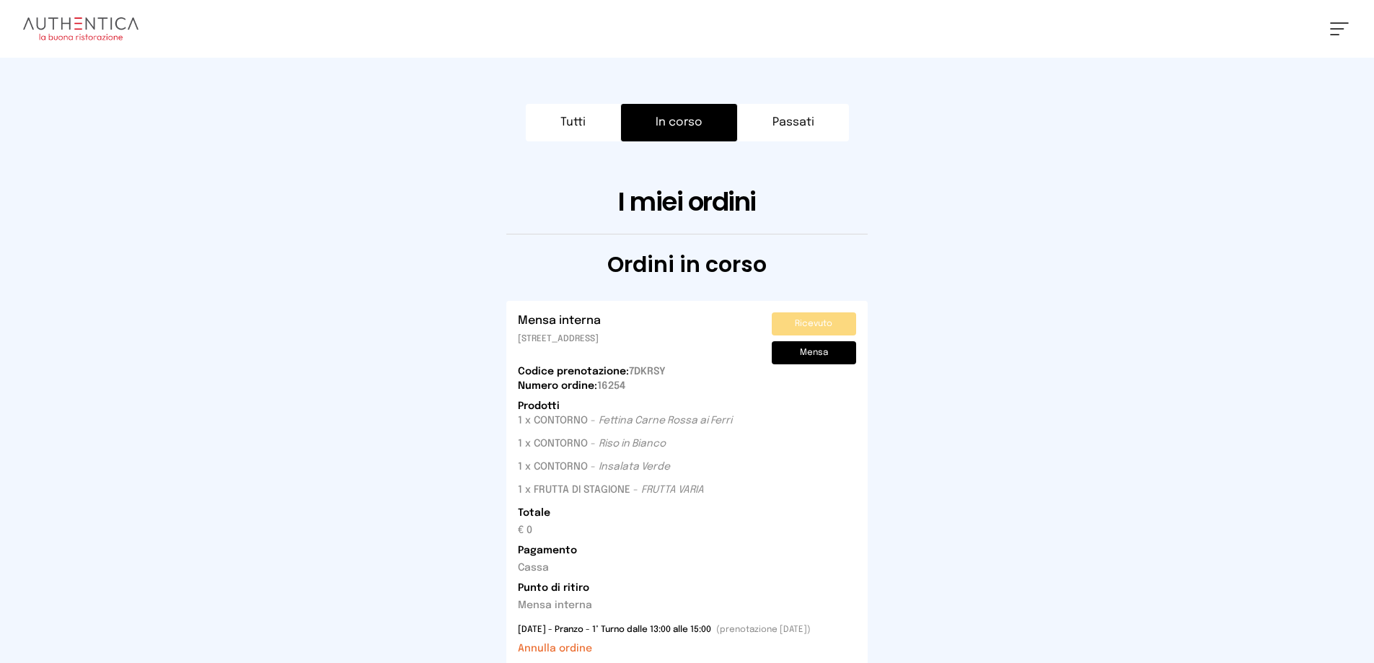
click at [573, 120] on button "Tutti" at bounding box center [573, 123] width 94 height 38
